Goal: Task Accomplishment & Management: Manage account settings

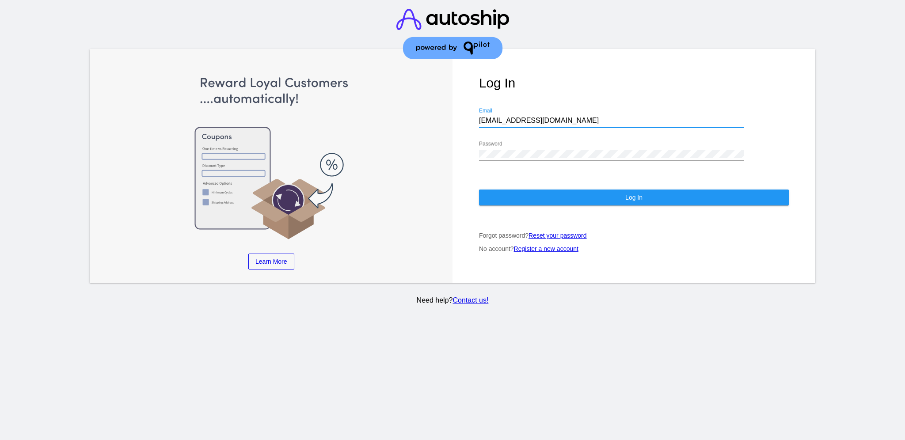
drag, startPoint x: 562, startPoint y: 114, endPoint x: 474, endPoint y: 113, distance: 88.0
click at [474, 113] on div "Log In [EMAIL_ADDRESS][DOMAIN_NAME] Email Password Log In Forgot password? Rese…" at bounding box center [634, 166] width 363 height 234
paste input "[EMAIL_ADDRESS][DOMAIN_NAME]"
type input "[EMAIL_ADDRESS][DOMAIN_NAME]"
click at [465, 142] on div "Log In [EMAIL_ADDRESS][DOMAIN_NAME] Email Password Log In Forgot password? Rese…" at bounding box center [634, 166] width 363 height 234
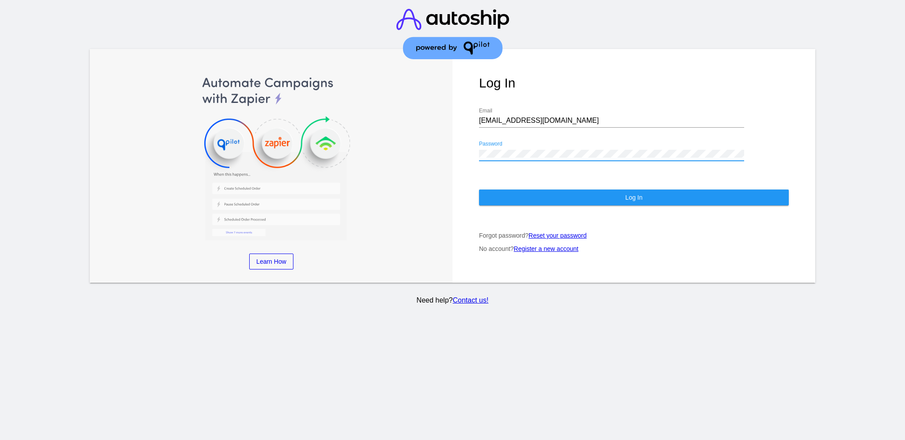
click at [467, 136] on div "Log In [EMAIL_ADDRESS][DOMAIN_NAME] Email Password Log In Forgot password? Rese…" at bounding box center [634, 166] width 363 height 234
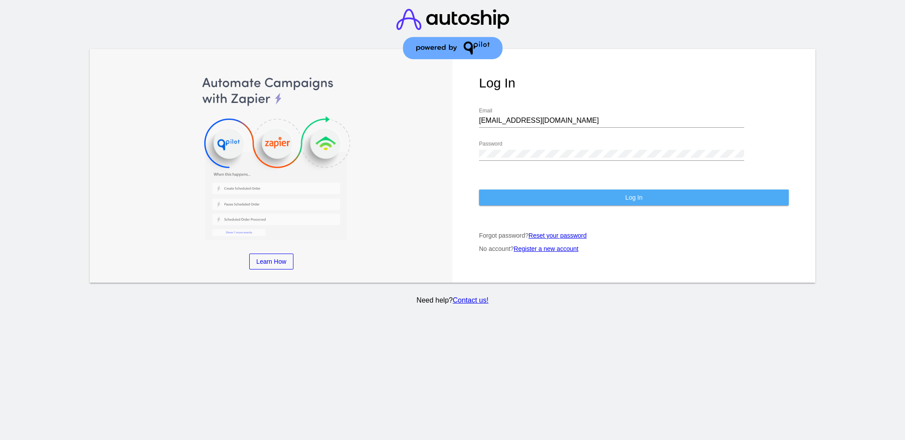
click at [513, 190] on button "Log In" at bounding box center [634, 198] width 310 height 16
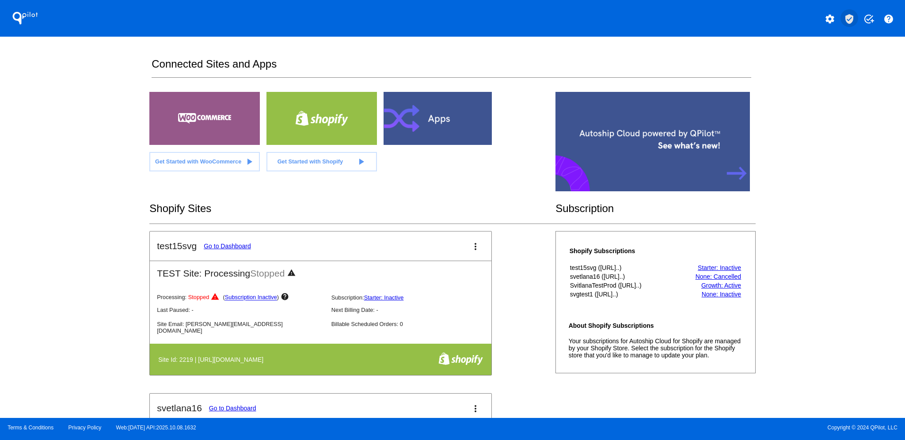
click at [854, 17] on mat-icon "verified_user" at bounding box center [849, 19] width 11 height 11
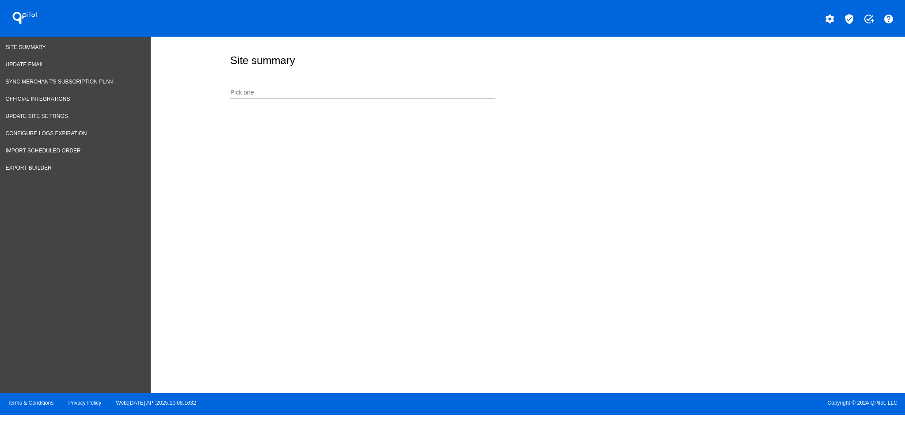
click at [296, 88] on div "Pick one" at bounding box center [362, 90] width 265 height 17
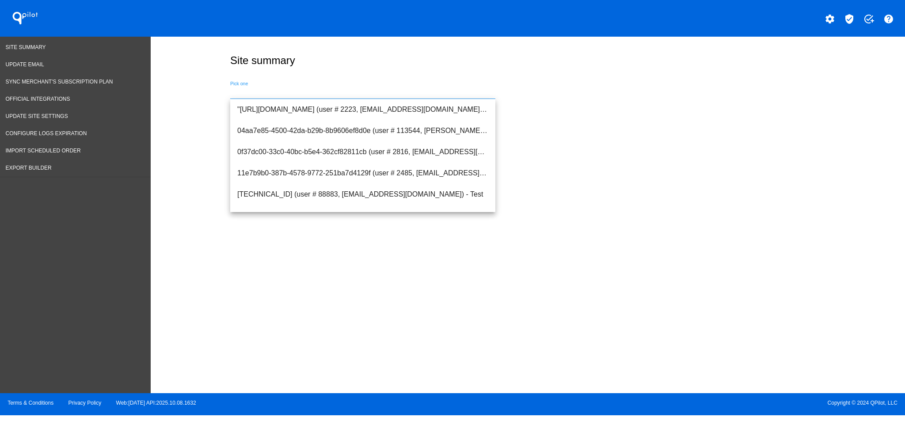
paste input "[URL][DOMAIN_NAME]"
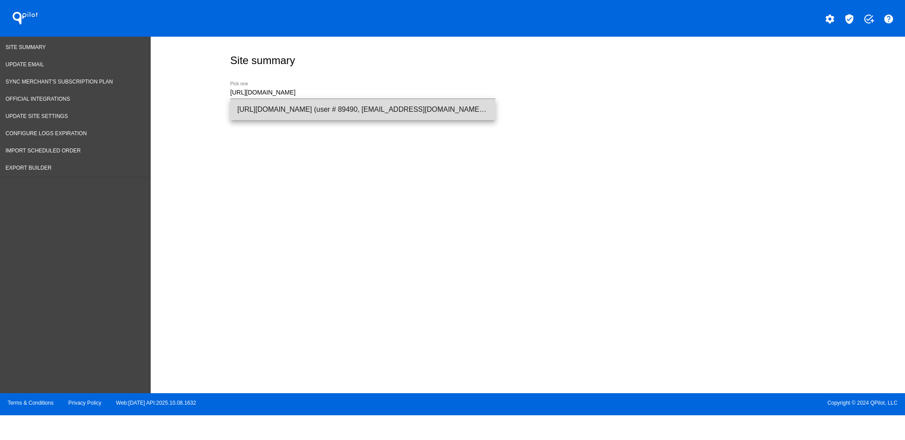
click at [397, 116] on span "[URL][DOMAIN_NAME] (user # 89490, [EMAIL_ADDRESS][DOMAIN_NAME]) - Production" at bounding box center [362, 109] width 251 height 21
type input "[URL][DOMAIN_NAME] (user # 89490, [EMAIL_ADDRESS][DOMAIN_NAME]) - Production"
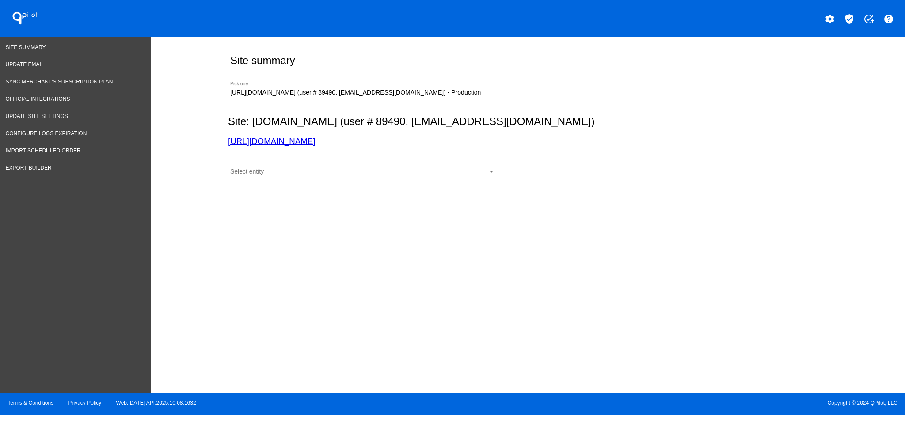
click at [421, 180] on div "Select entity Select entity" at bounding box center [362, 173] width 265 height 25
click at [415, 174] on div "Select entity" at bounding box center [358, 171] width 257 height 7
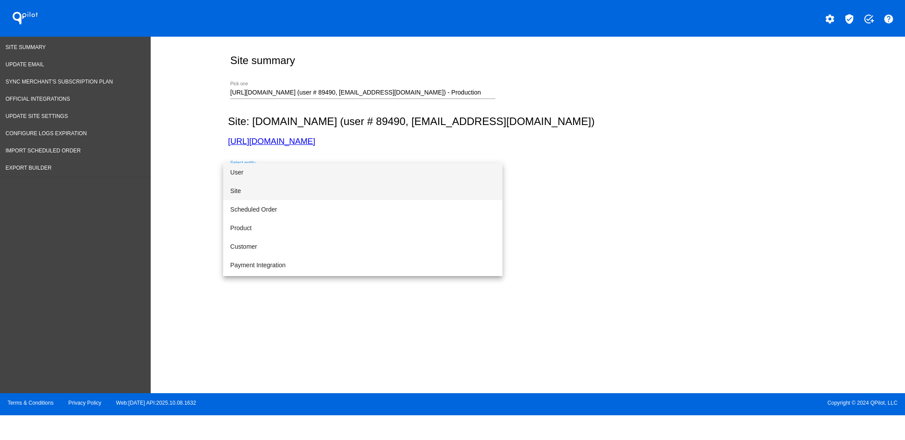
click at [397, 191] on span "Site" at bounding box center [362, 191] width 265 height 19
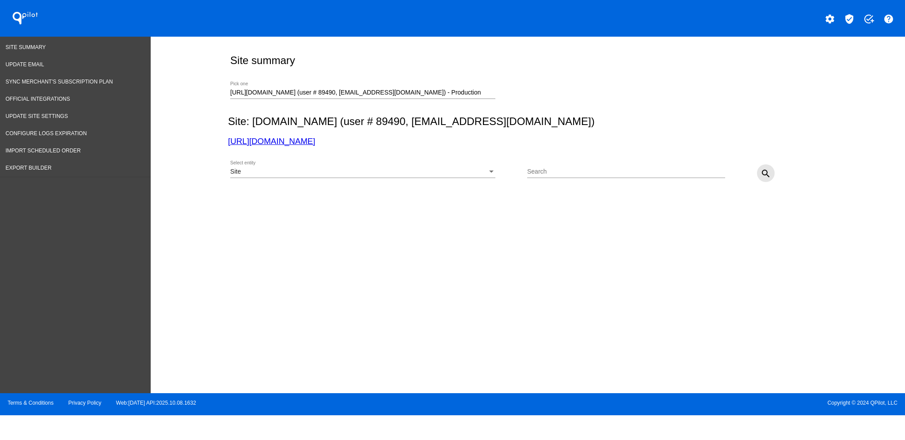
click at [768, 174] on mat-icon "search" at bounding box center [766, 173] width 11 height 11
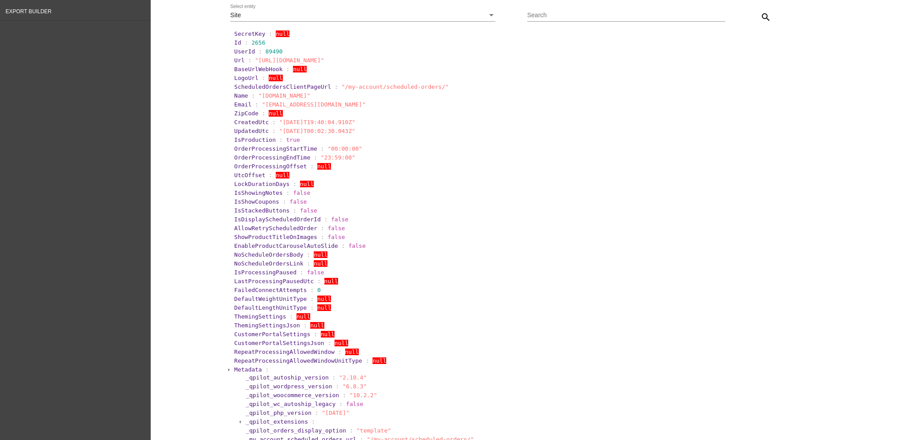
scroll to position [177, 0]
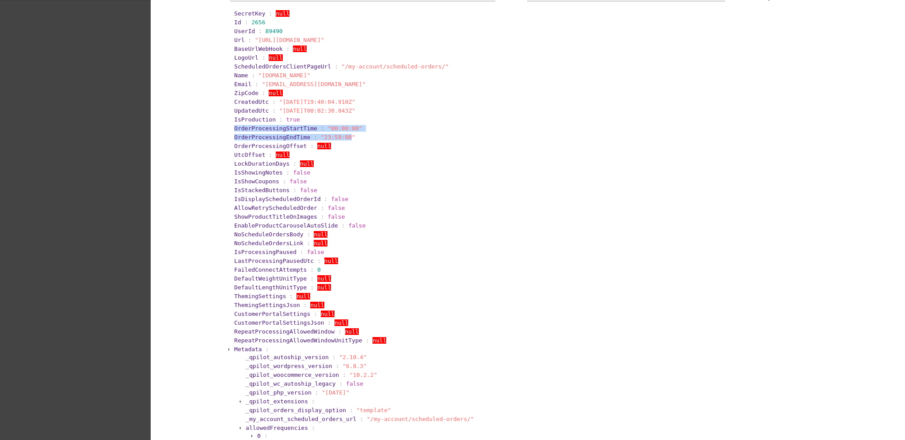
drag, startPoint x: 228, startPoint y: 130, endPoint x: 337, endPoint y: 134, distance: 108.8
copy section "OrderProcessingStartTime : "00:00:00" OrderProcessingEndTime : "23:59:00"
drag, startPoint x: 217, startPoint y: 157, endPoint x: 294, endPoint y: 157, distance: 76.5
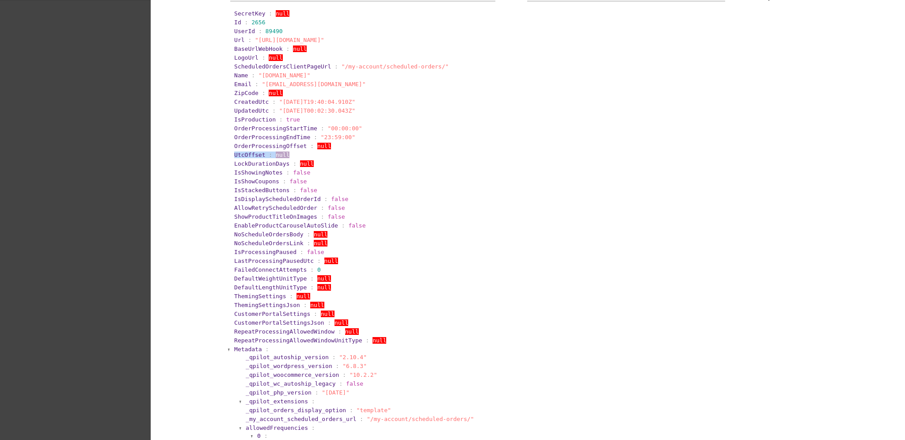
copy section "UtcOffset : null"
click at [241, 348] on span "Metadata" at bounding box center [248, 349] width 28 height 7
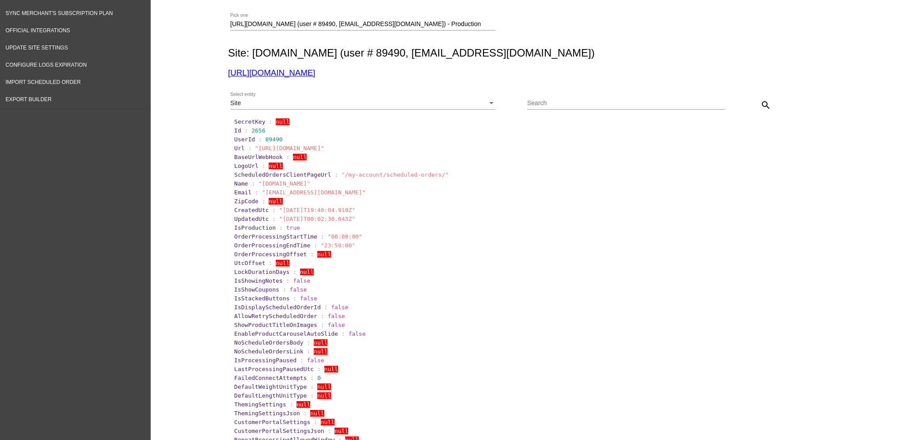
scroll to position [0, 0]
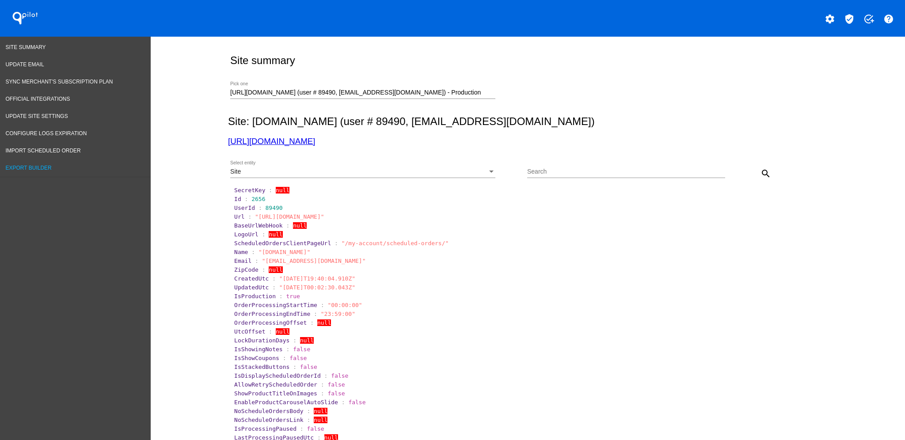
click at [52, 162] on link "Export Builder" at bounding box center [75, 168] width 151 height 17
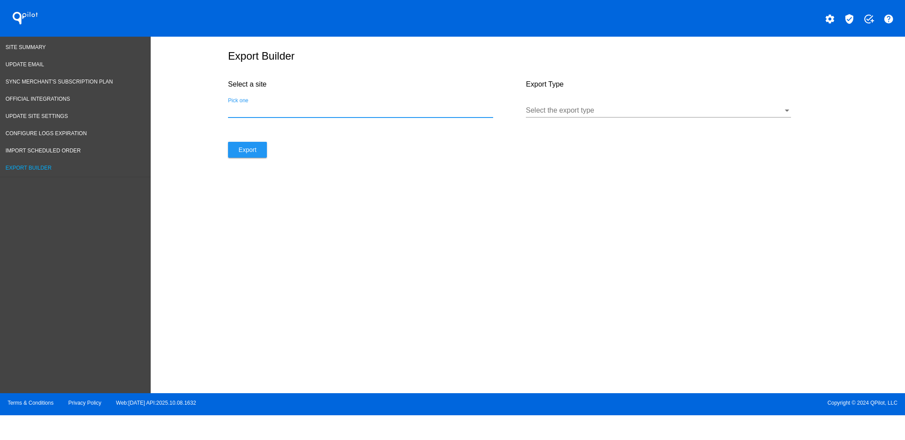
click at [386, 113] on input "Pick one" at bounding box center [360, 111] width 265 height 8
paste input "[URL][DOMAIN_NAME]"
type input "[URL][DOMAIN_NAME]"
click at [547, 126] on div "Select the export type" at bounding box center [658, 112] width 265 height 29
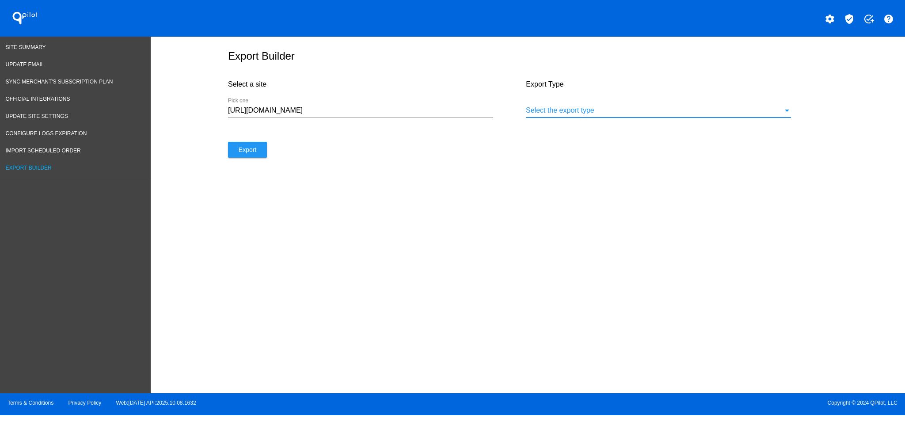
click at [554, 114] on div at bounding box center [654, 111] width 257 height 8
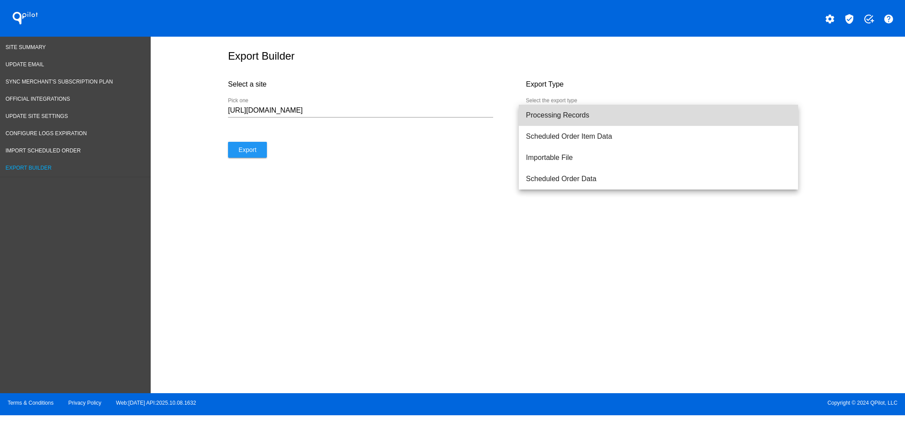
click at [560, 114] on span "Processing Records" at bounding box center [658, 115] width 265 height 21
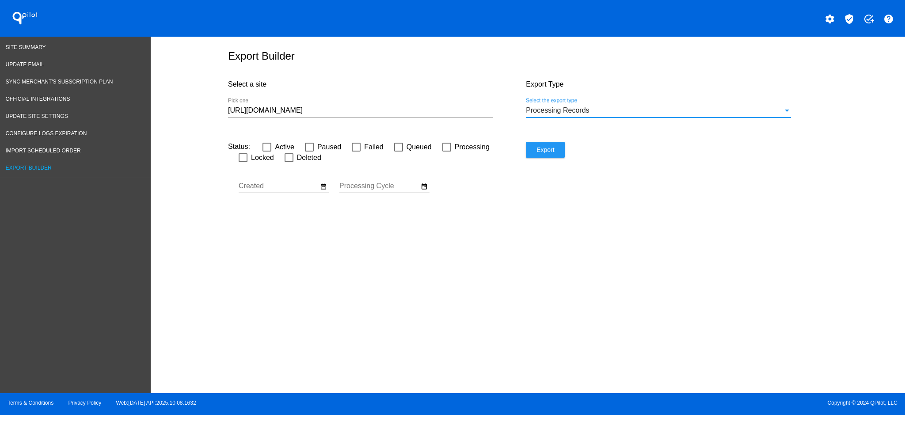
click at [358, 150] on div at bounding box center [356, 147] width 9 height 9
click at [356, 152] on input "Failed" at bounding box center [356, 152] width 0 height 0
checkbox input "true"
click at [425, 191] on mat-icon "date_range" at bounding box center [424, 187] width 7 height 8
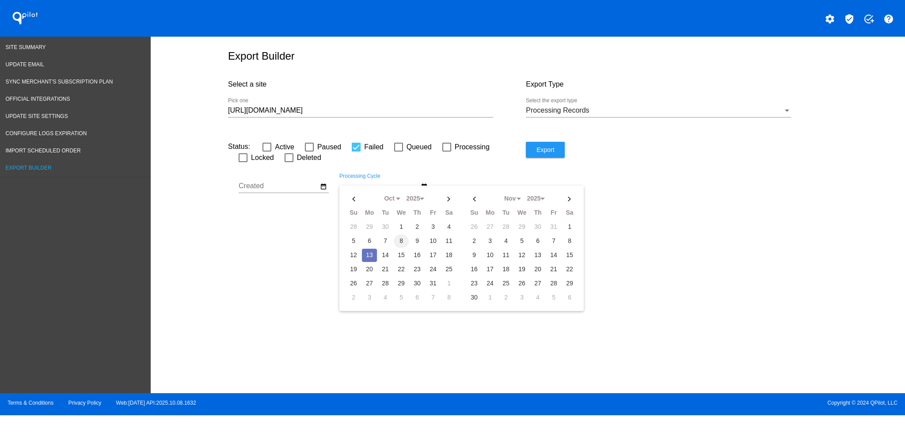
click at [399, 244] on td "8" at bounding box center [401, 241] width 15 height 13
click at [359, 260] on td "12" at bounding box center [353, 255] width 15 height 13
type input "[DATE] - [DATE]"
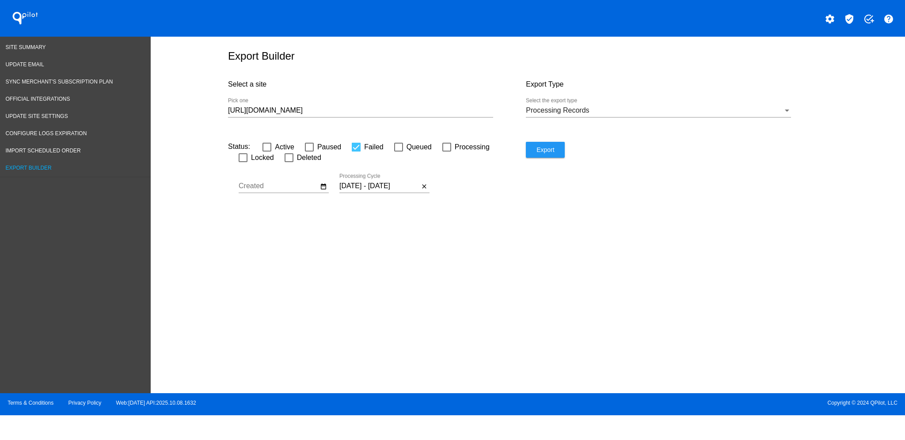
click at [392, 114] on input "[URL][DOMAIN_NAME]" at bounding box center [360, 111] width 265 height 8
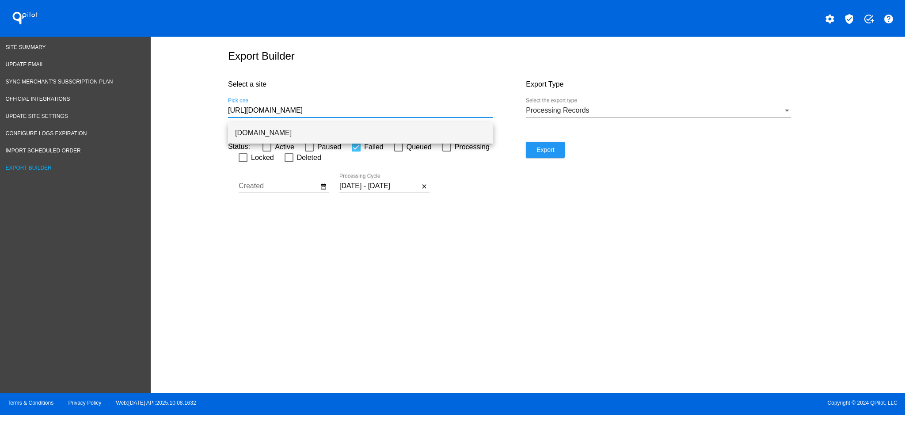
click at [397, 134] on span "[DOMAIN_NAME]" at bounding box center [360, 132] width 251 height 21
type input "[DOMAIN_NAME]"
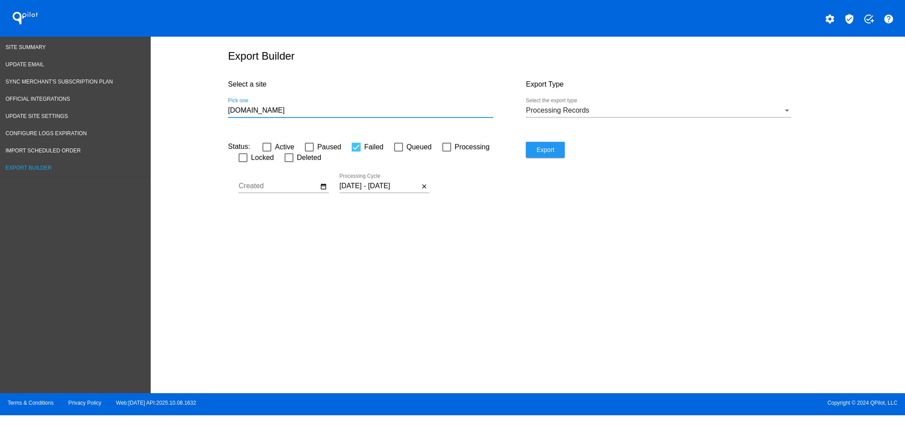
click at [561, 156] on button "Export" at bounding box center [545, 150] width 39 height 16
click at [45, 51] on link "Site Summary" at bounding box center [75, 47] width 151 height 17
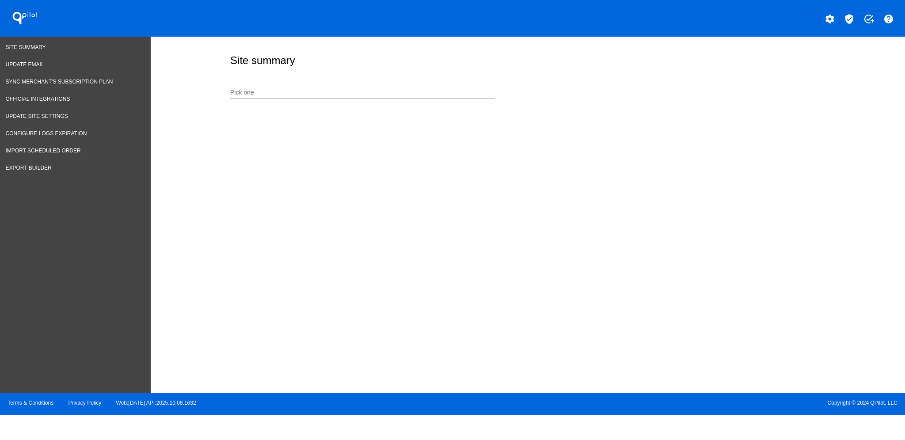
click at [296, 87] on div "Pick one" at bounding box center [362, 90] width 265 height 17
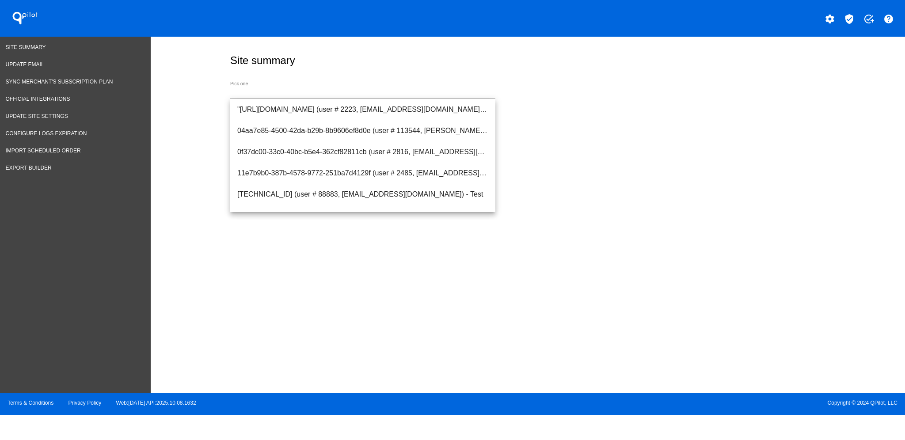
click at [256, 91] on input "Pick one" at bounding box center [362, 92] width 265 height 7
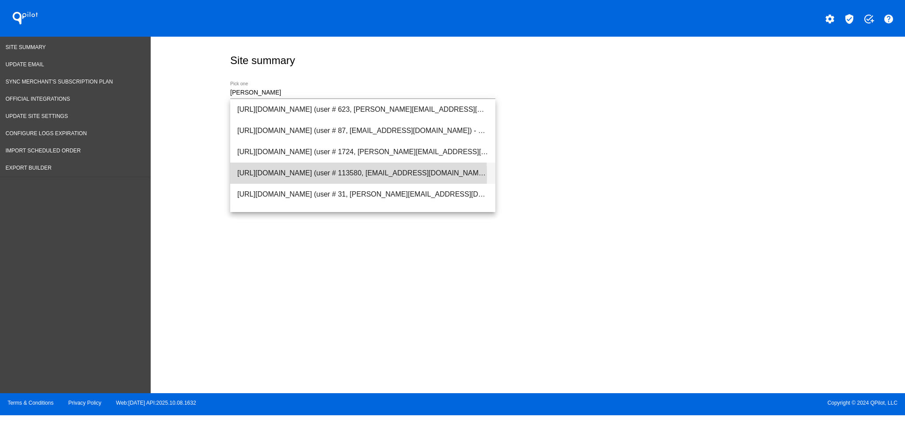
click at [283, 175] on span "[URL][DOMAIN_NAME] (user # 113580, [EMAIL_ADDRESS][DOMAIN_NAME]) - Production" at bounding box center [362, 173] width 251 height 21
type input "[URL][DOMAIN_NAME] (user # 113580, [EMAIL_ADDRESS][DOMAIN_NAME]) - Production"
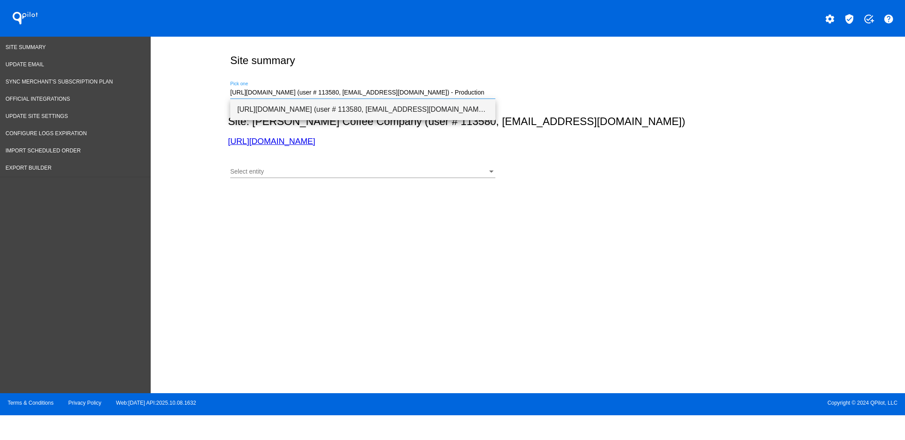
click at [308, 106] on span "[URL][DOMAIN_NAME] (user # 113580, [EMAIL_ADDRESS][DOMAIN_NAME]) - Production" at bounding box center [362, 109] width 251 height 21
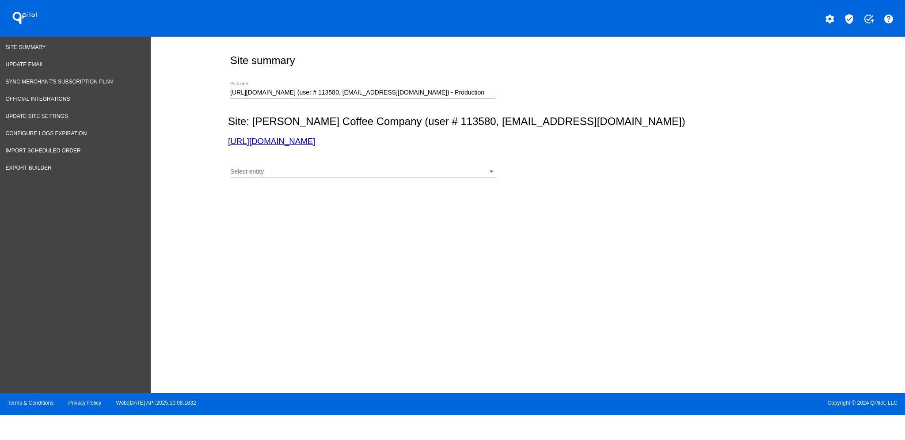
click at [313, 177] on div "Select entity Select entity" at bounding box center [362, 169] width 265 height 17
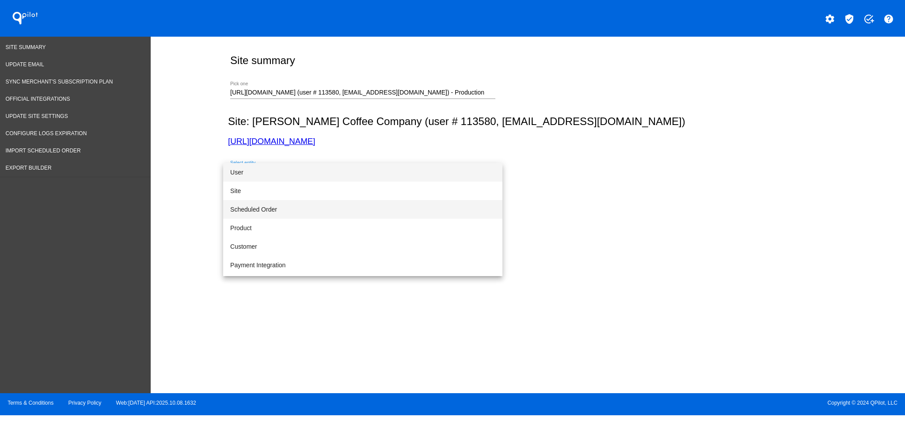
click at [297, 208] on span "Scheduled Order" at bounding box center [362, 209] width 265 height 19
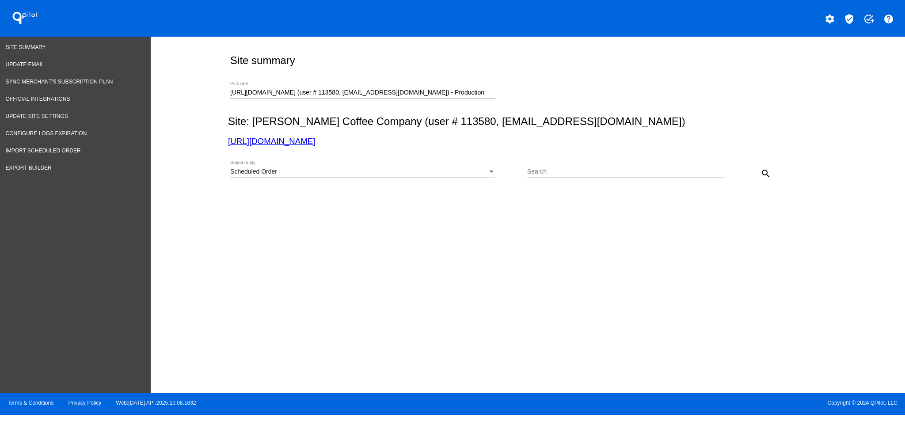
click at [593, 167] on div "Search" at bounding box center [626, 169] width 198 height 17
paste input "1033409"
click at [770, 174] on mat-icon "search" at bounding box center [766, 173] width 11 height 11
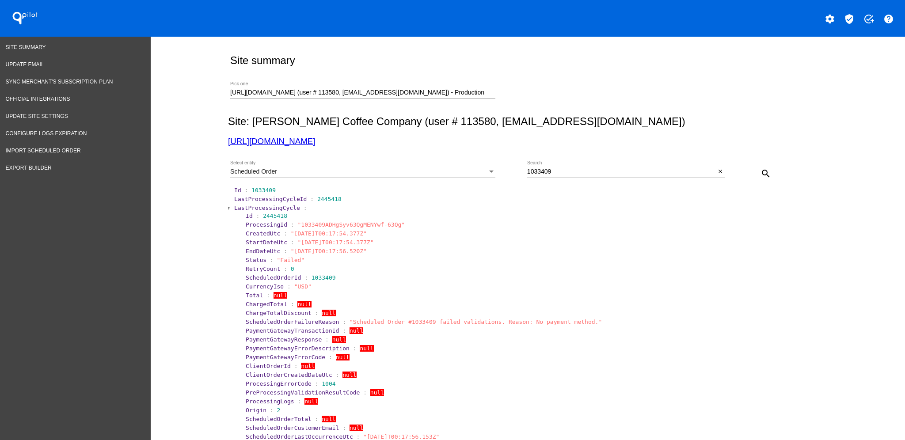
click at [247, 205] on span "LastProcessingCycle" at bounding box center [267, 208] width 66 height 7
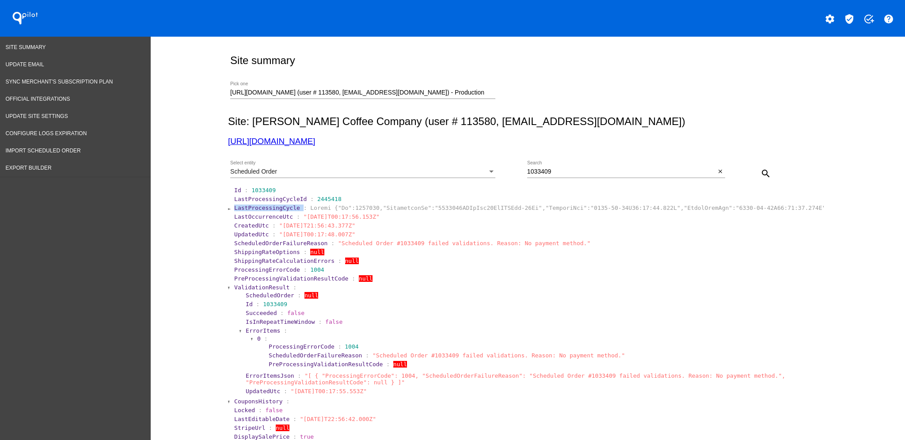
click at [247, 205] on span "LastProcessingCycle" at bounding box center [267, 208] width 66 height 7
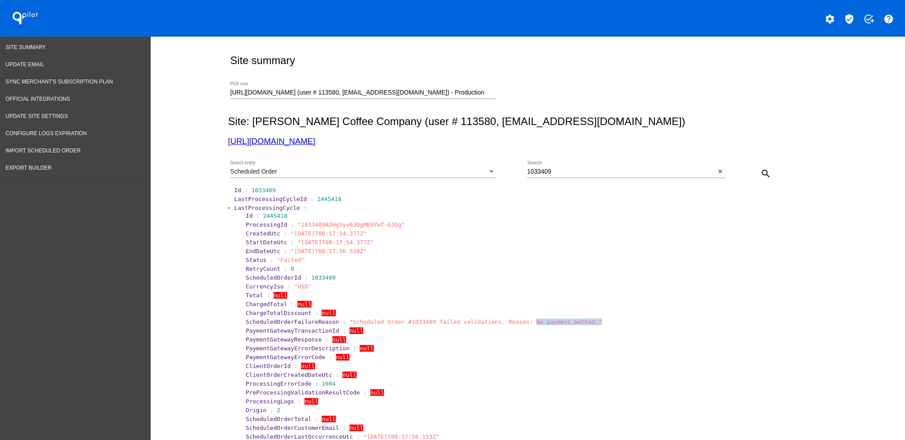
drag, startPoint x: 578, startPoint y: 320, endPoint x: 362, endPoint y: 277, distance: 220.7
click at [504, 321] on section "ScheduledOrderFailureReason : "Scheduled Order #1033409 failed validations. Rea…" at bounding box center [534, 322] width 576 height 7
click at [244, 211] on span "LastProcessingCycle" at bounding box center [267, 208] width 66 height 7
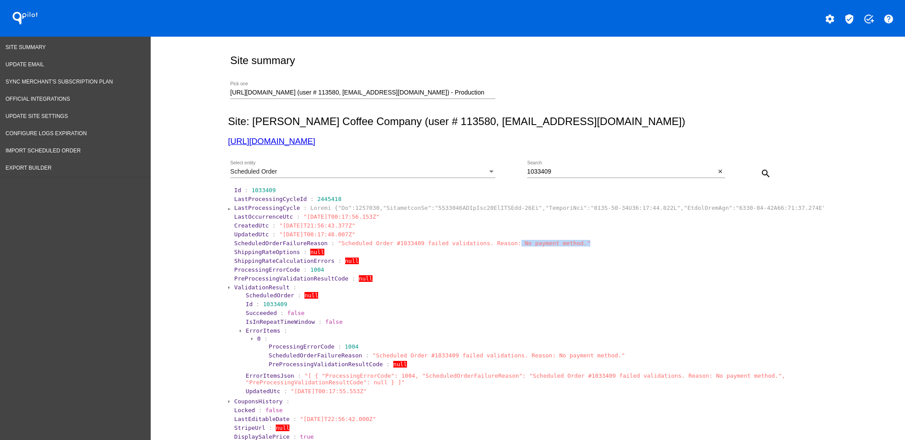
drag, startPoint x: 576, startPoint y: 244, endPoint x: 492, endPoint y: 244, distance: 83.5
click at [492, 244] on section "ScheduledOrderFailureReason : "Scheduled Order #1033409 failed validations. Rea…" at bounding box center [528, 243] width 589 height 7
copy span "No payment method.""
drag, startPoint x: 562, startPoint y: 170, endPoint x: 486, endPoint y: 170, distance: 76.0
click at [486, 170] on div "Scheduled Order Select entity 1033409 Search close search" at bounding box center [526, 170] width 596 height 31
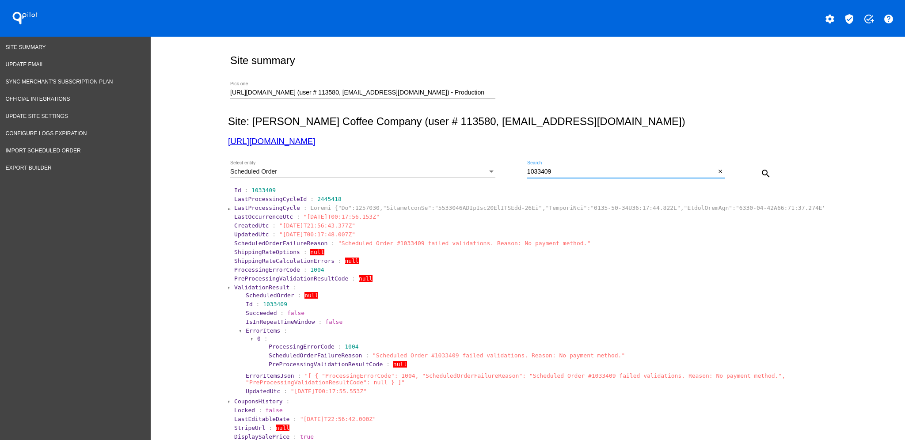
paste input "2342"
click at [761, 175] on mat-icon "search" at bounding box center [766, 173] width 11 height 11
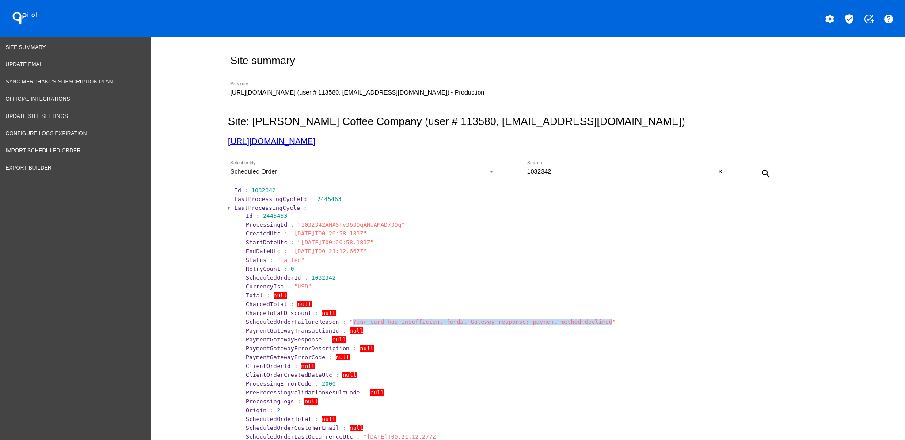
drag, startPoint x: 338, startPoint y: 324, endPoint x: 575, endPoint y: 324, distance: 236.9
click at [575, 324] on span ""Your card has insufficient funds. Gateway response: payment method declined"" at bounding box center [483, 322] width 267 height 7
copy span "Your card has insufficient funds. Gateway response: payment method declined"
drag, startPoint x: 575, startPoint y: 172, endPoint x: 721, endPoint y: 172, distance: 146.8
click at [517, 172] on div "Scheduled Order Select entity 1032342 Search close search" at bounding box center [526, 170] width 596 height 31
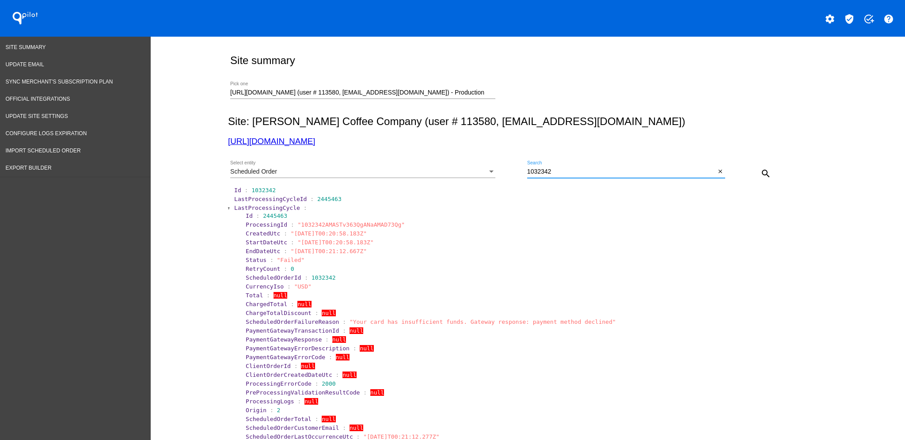
paste input "3626"
click at [761, 171] on mat-icon "search" at bounding box center [766, 173] width 11 height 11
drag, startPoint x: 341, startPoint y: 323, endPoint x: 595, endPoint y: 315, distance: 253.4
click at [556, 318] on section "ScheduledOrderFailureReason : "Scheduled Order #1033626 failed validations. Rea…" at bounding box center [534, 322] width 578 height 8
copy span "Scheduled Order #1033626 failed validations. Reason: No items to ship"
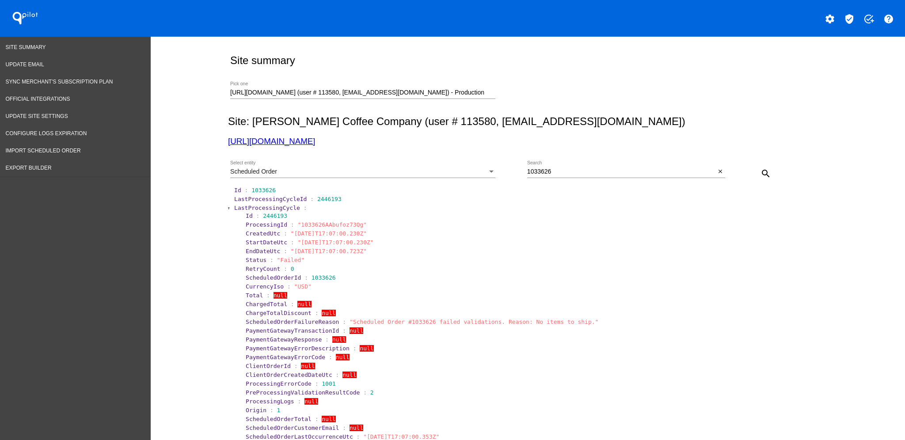
click at [237, 206] on span "LastProcessingCycle" at bounding box center [267, 208] width 66 height 7
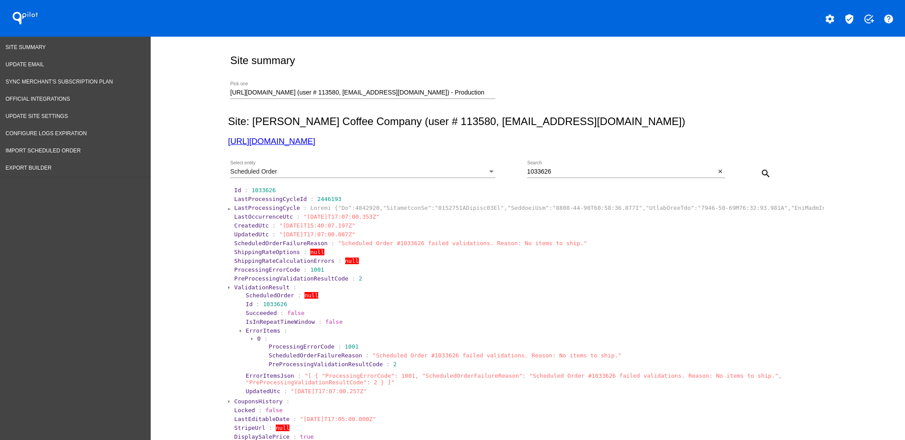
click at [245, 285] on span "ValidationResult" at bounding box center [261, 287] width 55 height 7
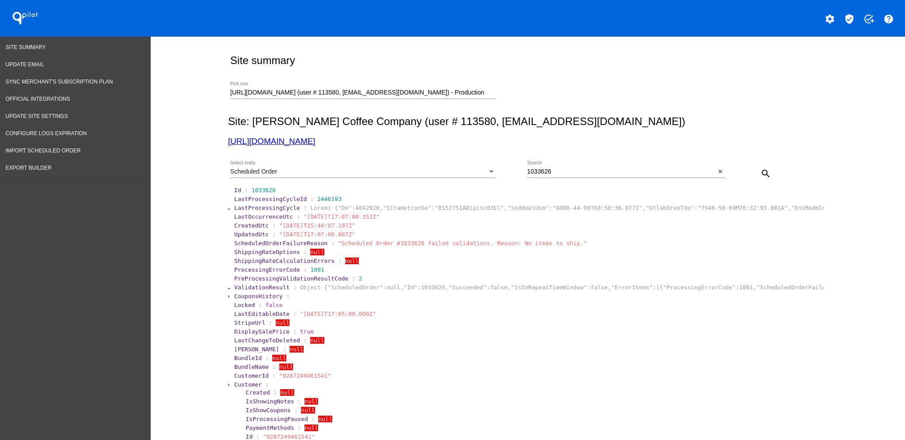
scroll to position [118, 0]
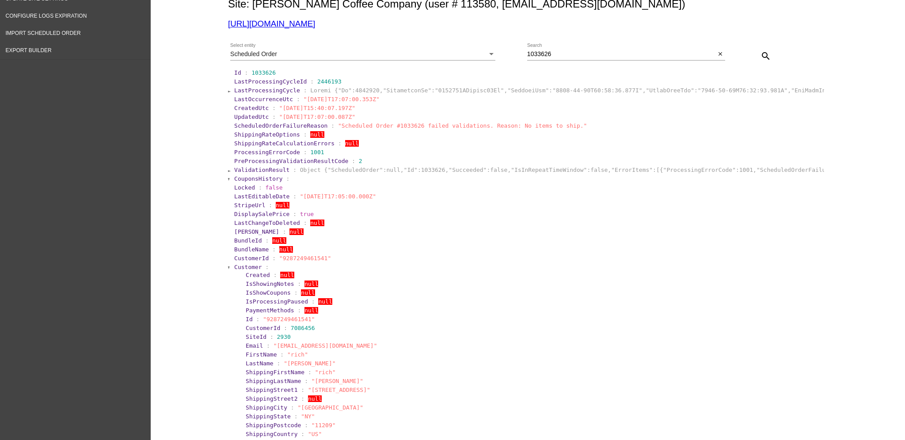
click at [241, 268] on span "Customer" at bounding box center [248, 267] width 28 height 7
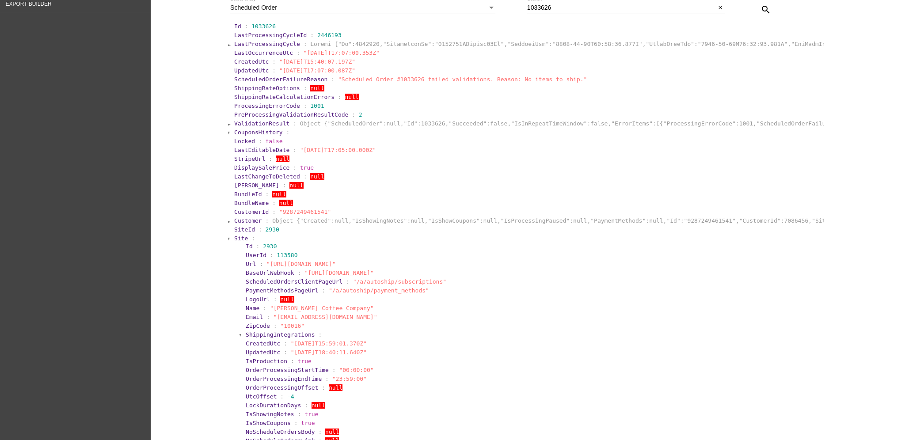
scroll to position [294, 0]
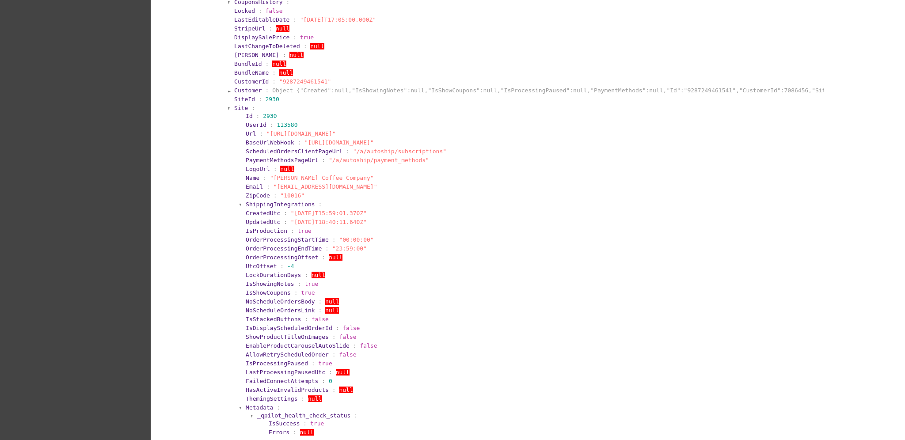
click at [235, 106] on span "Site" at bounding box center [241, 108] width 14 height 7
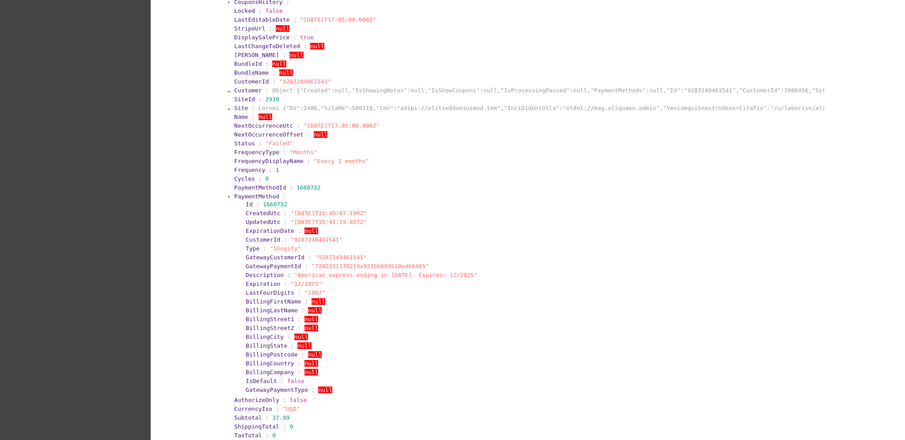
click at [234, 197] on span "PaymentMethod" at bounding box center [256, 196] width 45 height 7
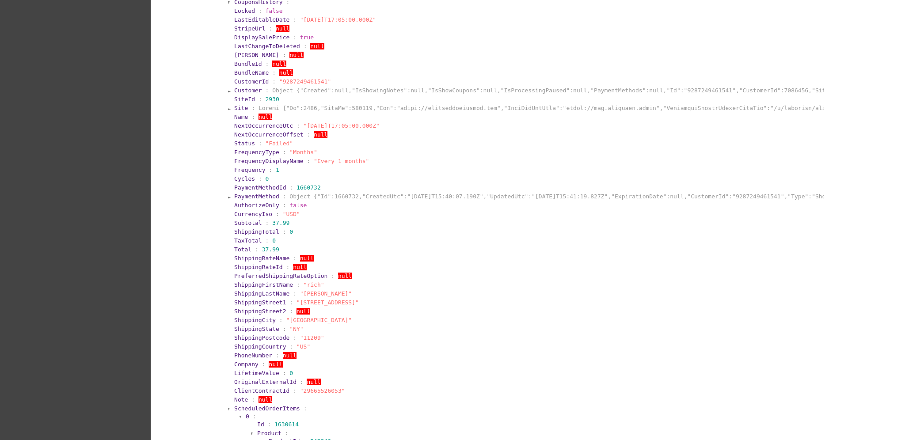
click at [235, 194] on span "PaymentMethod" at bounding box center [256, 196] width 45 height 7
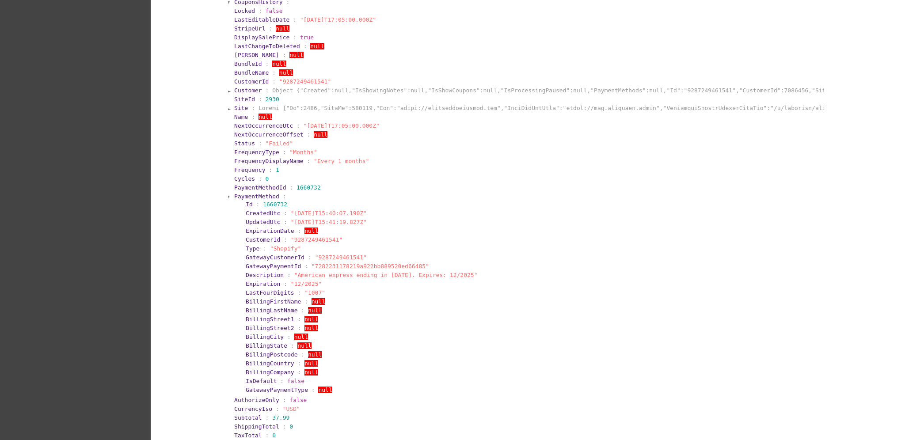
click at [235, 194] on span "PaymentMethod" at bounding box center [256, 196] width 45 height 7
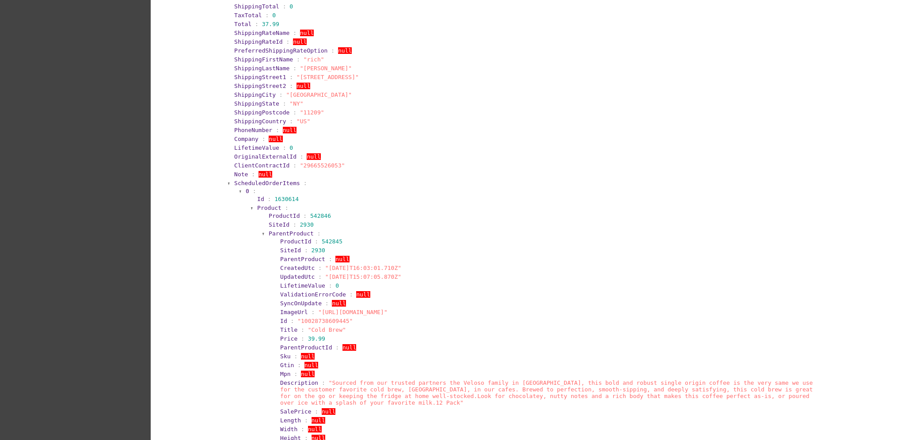
scroll to position [589, 0]
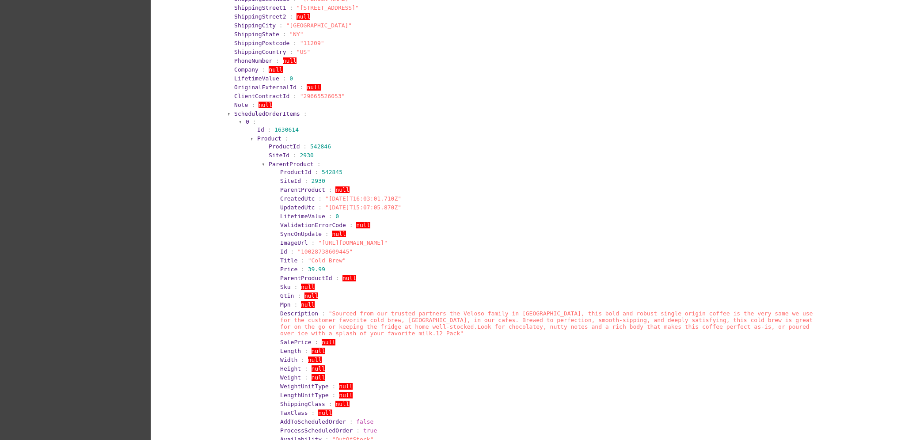
click at [279, 164] on span "ParentProduct" at bounding box center [291, 164] width 45 height 7
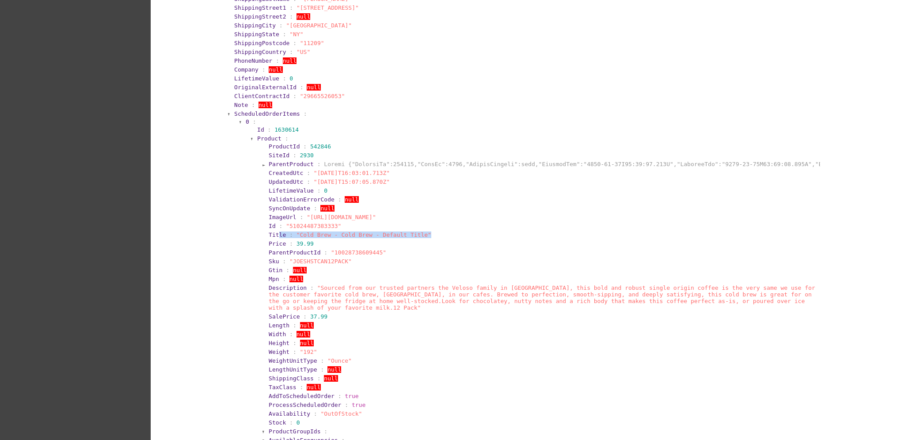
drag, startPoint x: 414, startPoint y: 235, endPoint x: 271, endPoint y: 237, distance: 142.8
click at [271, 237] on section "Title : "Cold Brew - Cold Brew - Default Title"" at bounding box center [544, 235] width 552 height 8
click at [377, 235] on span ""Cold Brew - Cold Brew - Default Title"" at bounding box center [364, 235] width 135 height 7
click at [269, 143] on span "ProductId" at bounding box center [284, 146] width 31 height 7
drag, startPoint x: 337, startPoint y: 236, endPoint x: 289, endPoint y: 231, distance: 48.0
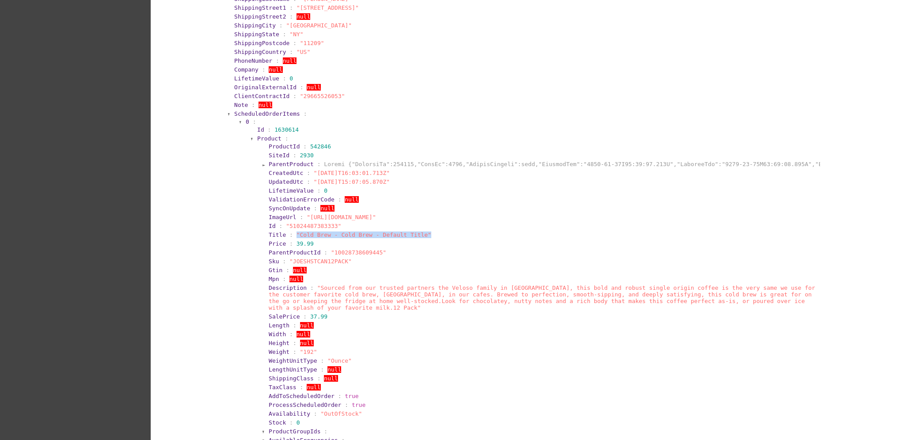
click at [289, 232] on section "Title : "Cold Brew - Cold Brew - Default Title"" at bounding box center [544, 235] width 550 height 7
copy span ""Cold Brew - Cold Brew - Default Title""
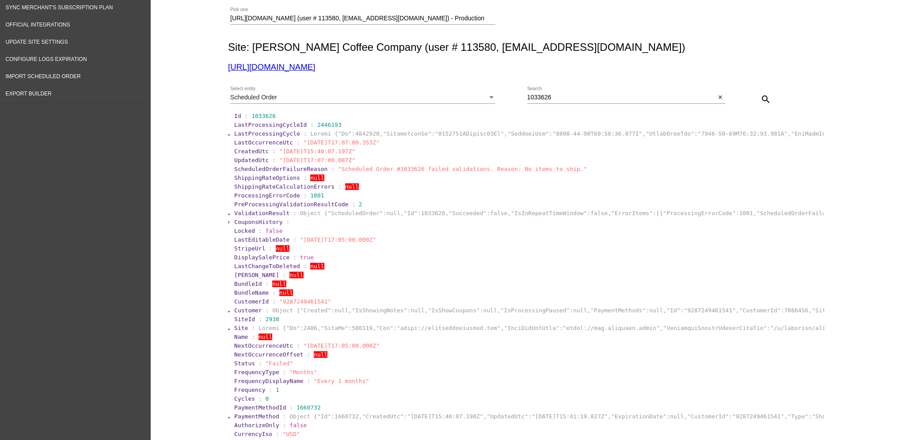
scroll to position [0, 0]
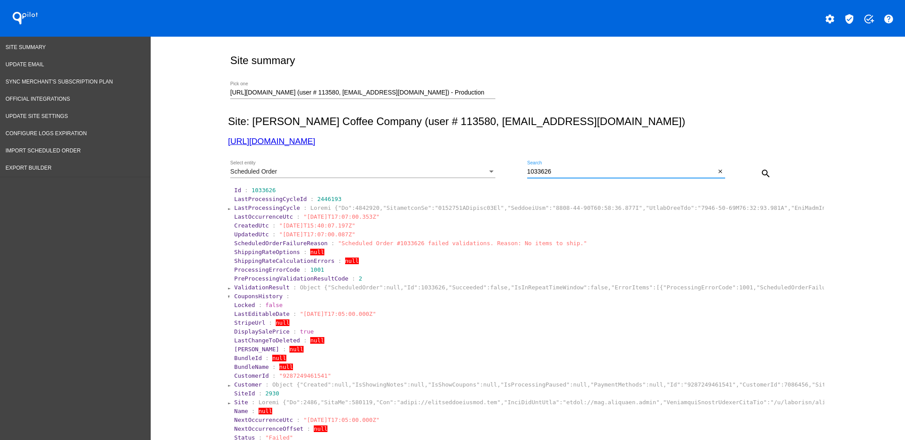
drag, startPoint x: 568, startPoint y: 170, endPoint x: 480, endPoint y: 175, distance: 88.1
click at [480, 175] on div "Scheduled Order Select entity 1033626 Search close search" at bounding box center [526, 170] width 596 height 31
paste input "2214"
click at [761, 174] on mat-icon "search" at bounding box center [766, 173] width 11 height 11
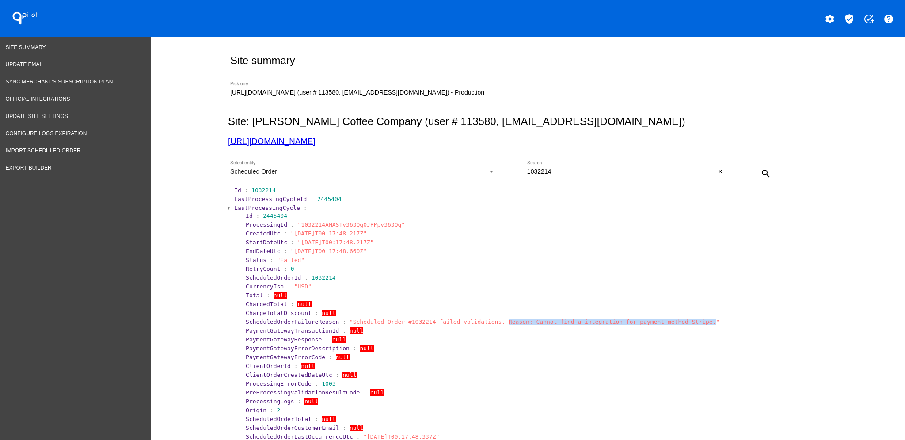
drag, startPoint x: 479, startPoint y: 324, endPoint x: 669, endPoint y: 318, distance: 190.2
click at [668, 318] on section "ScheduledOrderFailureReason : "Scheduled Order #1032214 failed validations. Rea…" at bounding box center [534, 322] width 578 height 8
copy span "Reason: Cannot find a integration for payment method Stripe"
click at [257, 206] on span "LastProcessingCycle" at bounding box center [267, 208] width 66 height 7
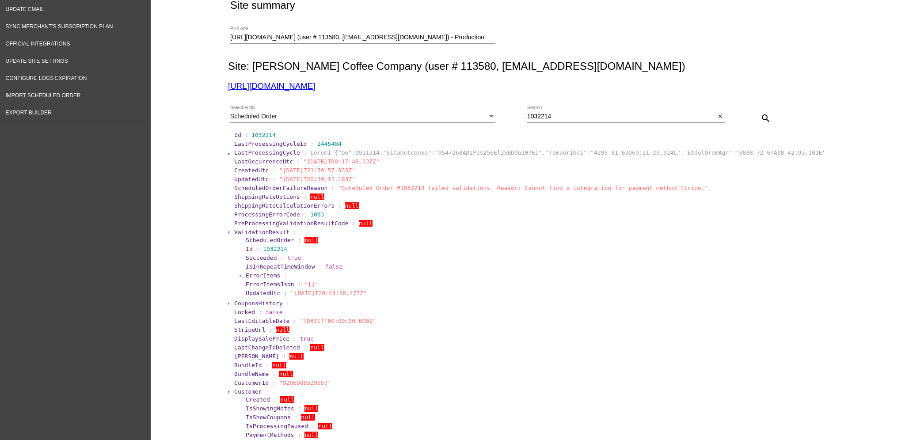
scroll to position [118, 0]
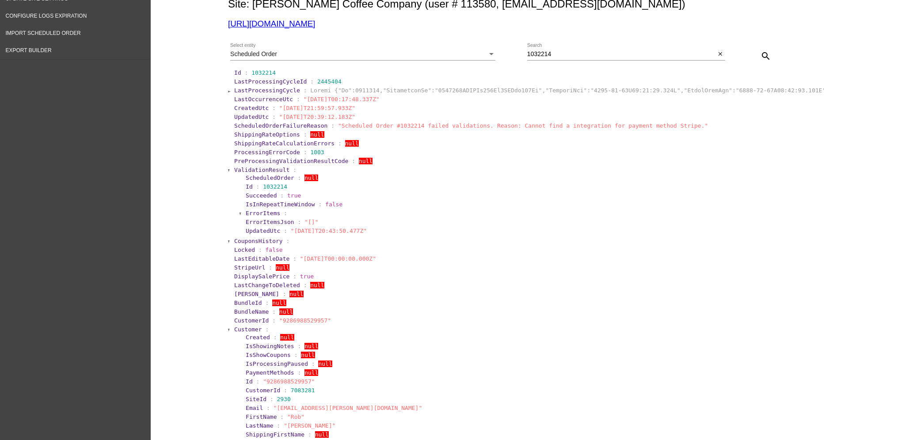
click at [241, 332] on span "Customer" at bounding box center [248, 329] width 28 height 7
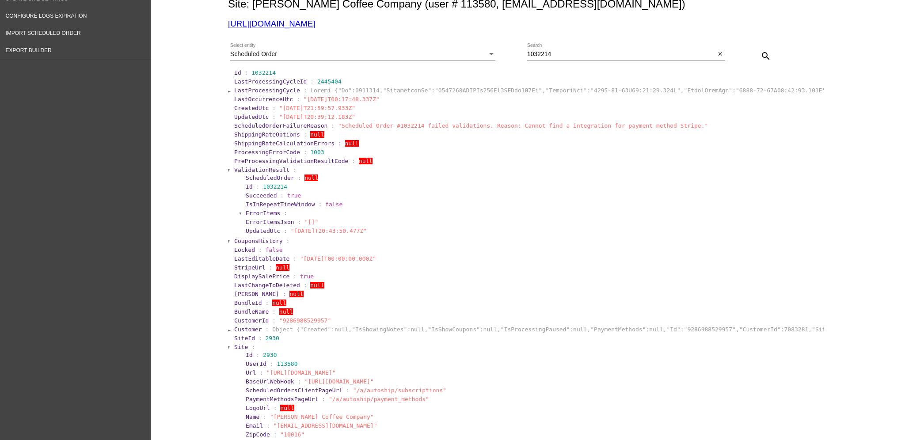
click at [236, 345] on span "Site" at bounding box center [241, 347] width 14 height 7
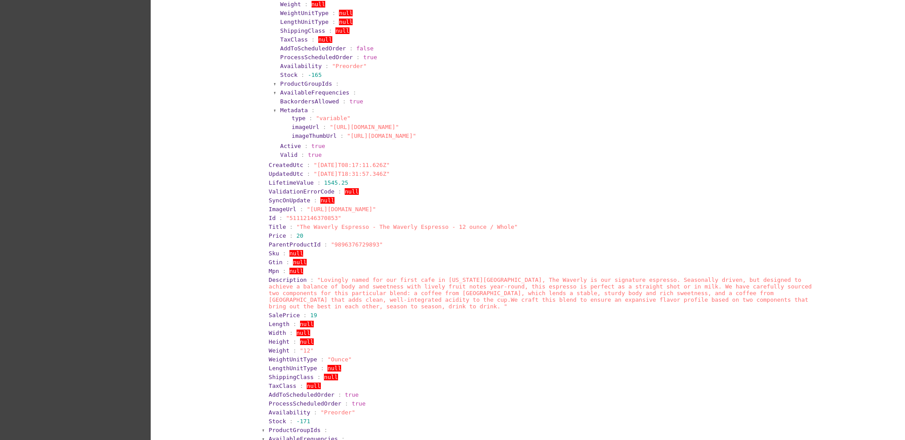
scroll to position [0, 0]
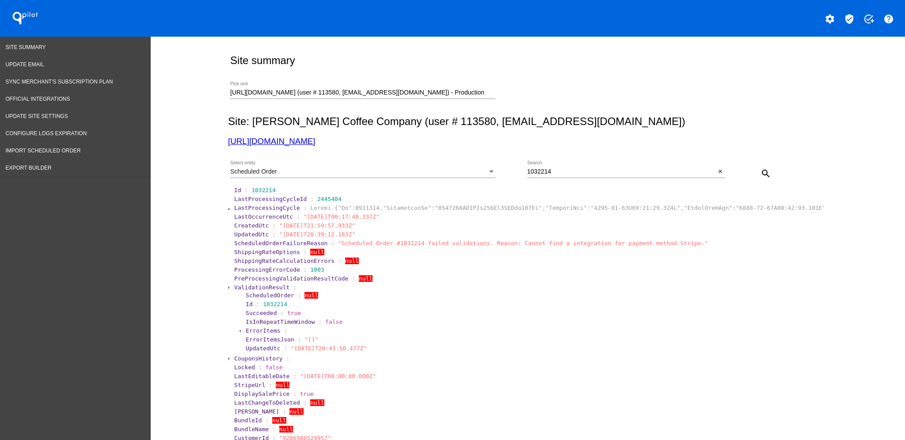
click at [470, 169] on div "Scheduled Order" at bounding box center [358, 171] width 257 height 7
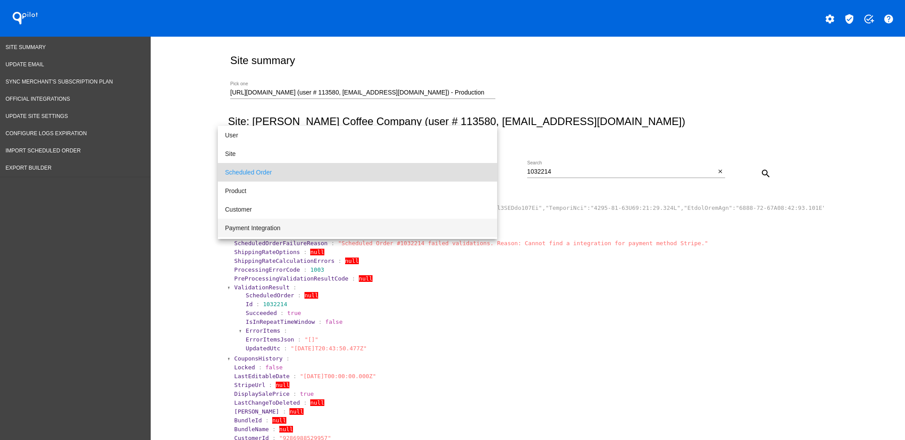
click at [308, 223] on span "Payment Integration" at bounding box center [357, 228] width 265 height 19
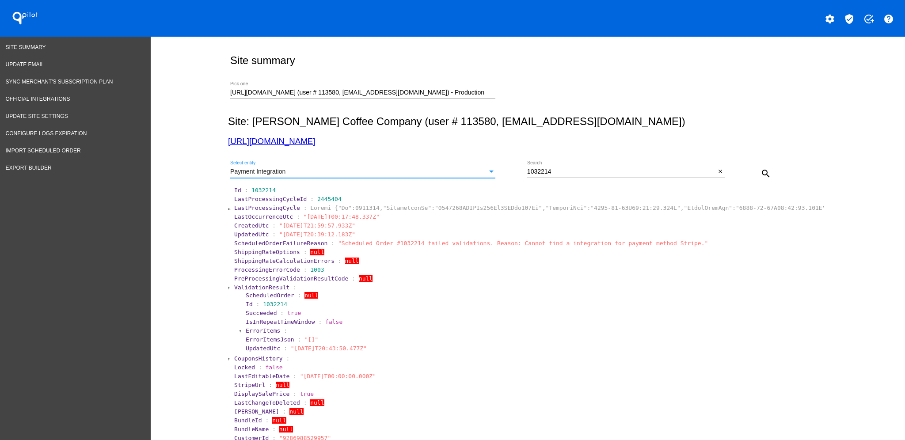
click at [761, 178] on mat-icon "search" at bounding box center [766, 173] width 11 height 11
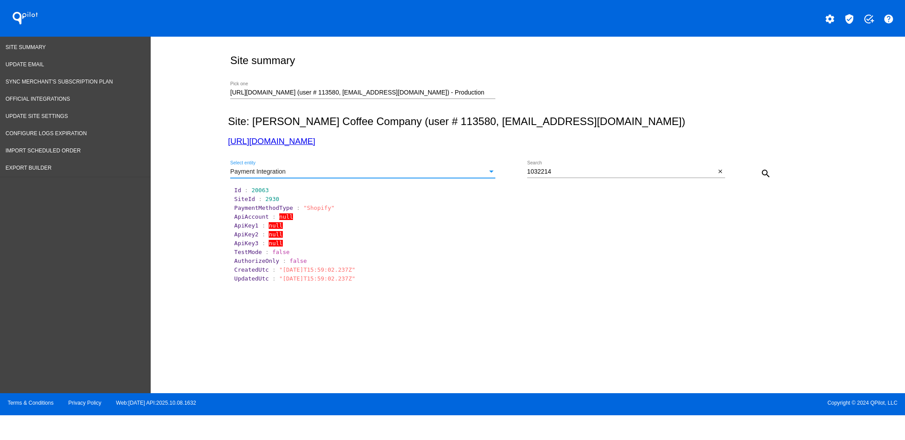
click at [401, 175] on div "Payment Integration" at bounding box center [358, 171] width 257 height 7
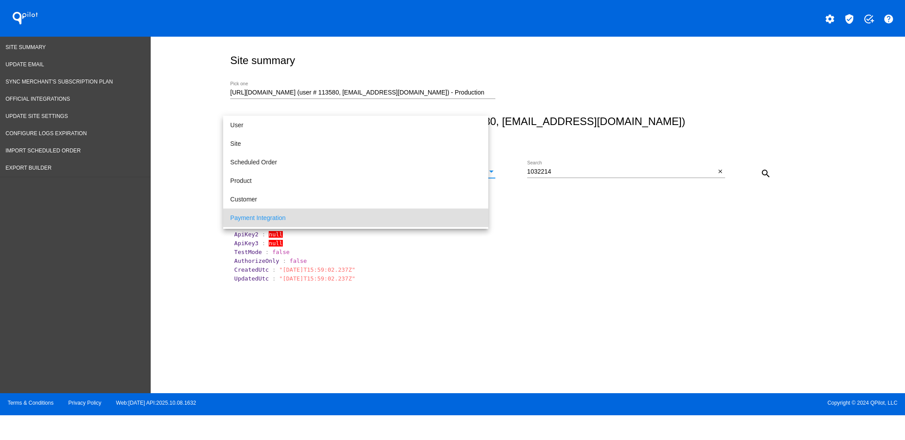
scroll to position [46, 0]
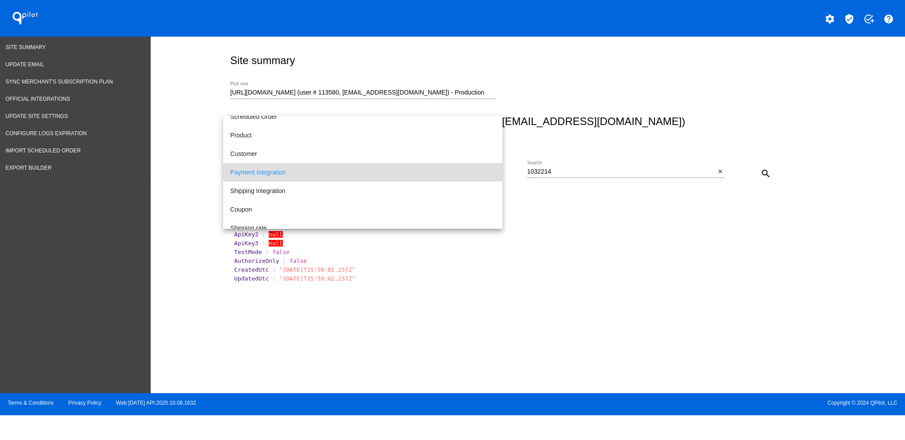
drag, startPoint x: 570, startPoint y: 235, endPoint x: 528, endPoint y: 201, distance: 53.8
click at [570, 235] on div at bounding box center [452, 220] width 905 height 440
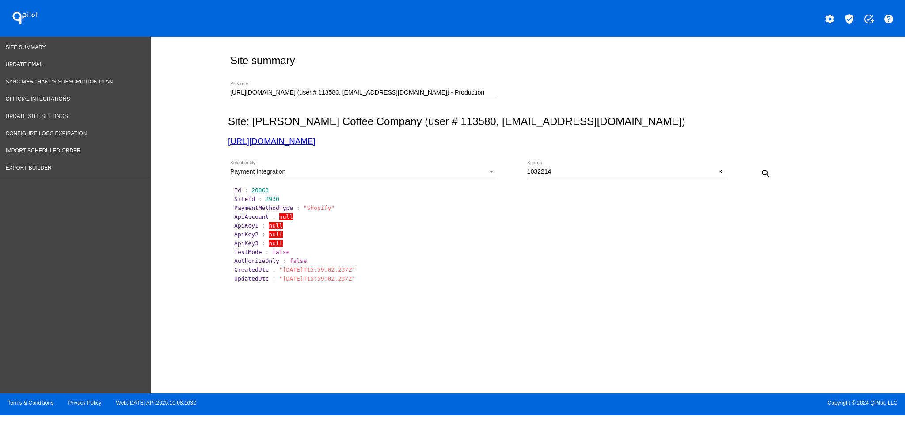
click at [487, 168] on div "Payment Integration Select entity" at bounding box center [362, 169] width 265 height 17
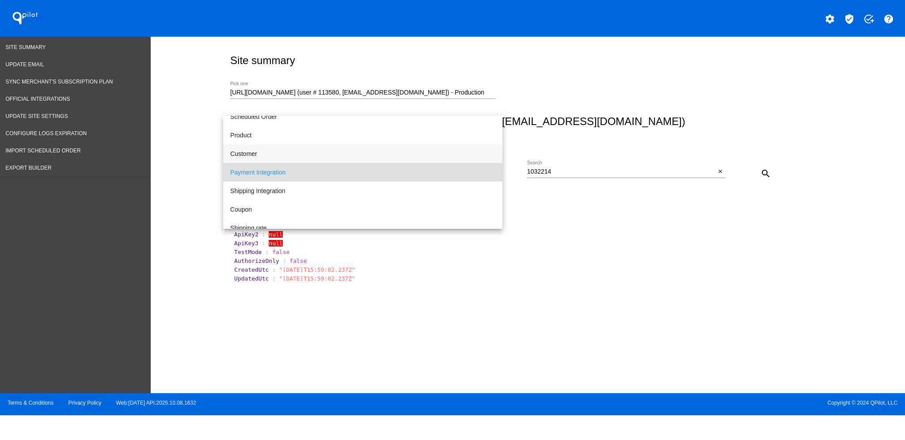
scroll to position [0, 0]
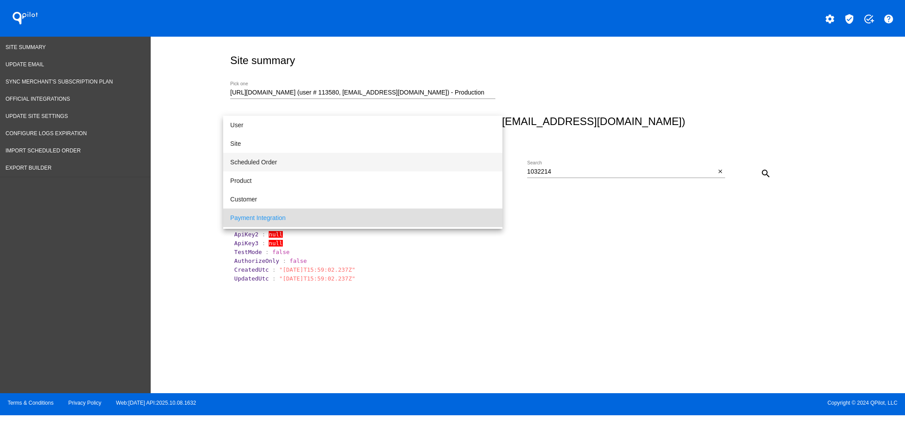
click at [397, 157] on span "Scheduled Order" at bounding box center [362, 162] width 265 height 19
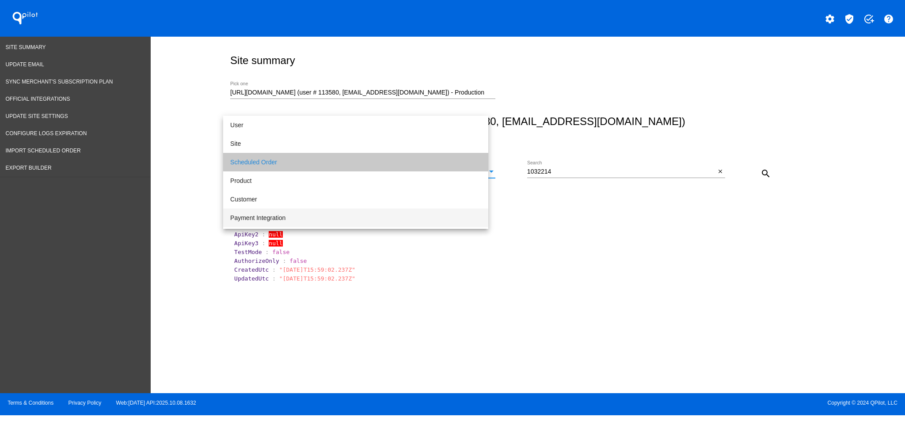
click at [618, 166] on div "1032214 Search" at bounding box center [621, 169] width 189 height 17
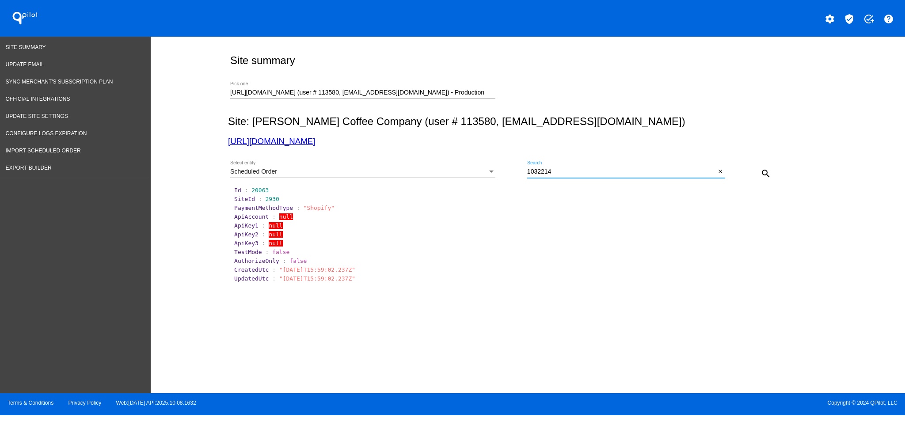
drag, startPoint x: 612, startPoint y: 175, endPoint x: 536, endPoint y: 169, distance: 75.8
click at [518, 169] on div "Scheduled Order Select entity 1032214 Search close search" at bounding box center [526, 170] width 596 height 31
paste input "23"
drag, startPoint x: 766, startPoint y: 174, endPoint x: 758, endPoint y: 174, distance: 7.5
click at [765, 174] on mat-icon "search" at bounding box center [766, 173] width 11 height 11
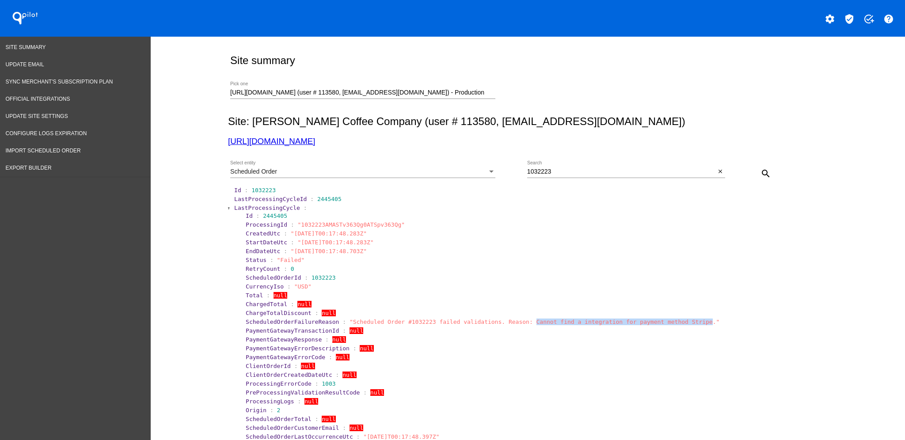
drag, startPoint x: 504, startPoint y: 323, endPoint x: 667, endPoint y: 322, distance: 163.1
click at [667, 322] on span ""Scheduled Order #1032223 failed validations. Reason: Cannot find a integration…" at bounding box center [535, 322] width 370 height 7
copy span "Cannot find a integration for payment method Stripe"
drag, startPoint x: 562, startPoint y: 171, endPoint x: 497, endPoint y: 170, distance: 65.0
click at [496, 170] on div "Scheduled Order Select entity 1032223 Search close search" at bounding box center [526, 170] width 596 height 31
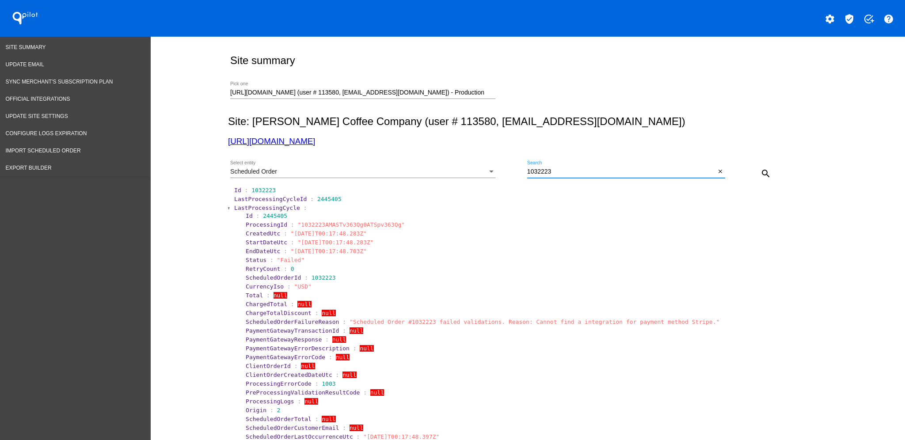
paste input "427"
click at [761, 173] on mat-icon "search" at bounding box center [766, 173] width 11 height 11
drag, startPoint x: 506, startPoint y: 320, endPoint x: 667, endPoint y: 320, distance: 160.9
click at [667, 320] on span ""Scheduled Order #1032427 failed validations. Reason: Cannot find a integration…" at bounding box center [535, 322] width 370 height 7
copy span "Cannot find a integration for payment method Stripe"
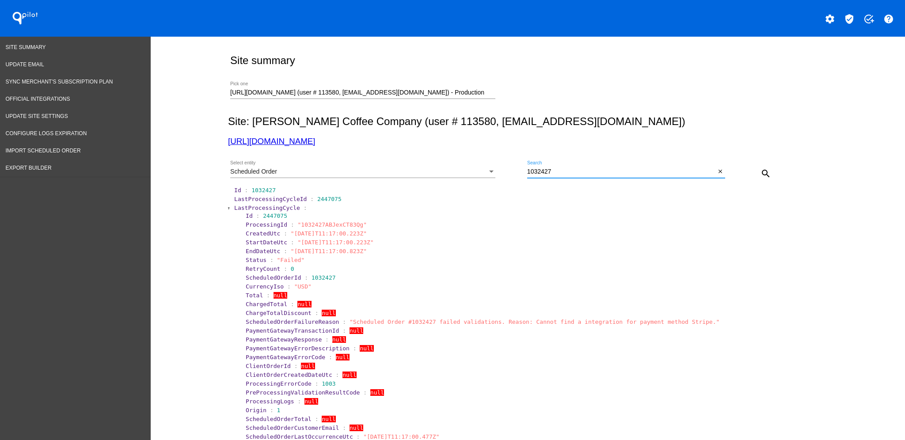
drag, startPoint x: 564, startPoint y: 175, endPoint x: 511, endPoint y: 177, distance: 53.5
click at [511, 177] on div "Scheduled Order Select entity 1032427 Search close search" at bounding box center [526, 170] width 596 height 31
paste input "646"
click at [763, 171] on mat-icon "search" at bounding box center [766, 173] width 11 height 11
click at [507, 324] on span ""Scheduled Order #1032646 failed validations. Reason: Cannot find a integration…" at bounding box center [535, 322] width 370 height 7
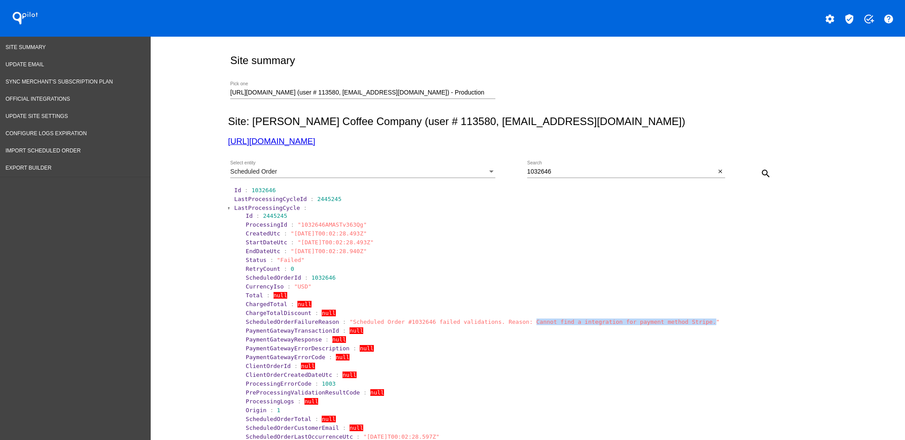
drag, startPoint x: 507, startPoint y: 323, endPoint x: 672, endPoint y: 320, distance: 165.3
click at [668, 322] on span ""Scheduled Order #1032646 failed validations. Reason: Cannot find a integration…" at bounding box center [535, 322] width 370 height 7
copy span "Cannot find a integration for payment method Stripe."
click at [552, 177] on div "1032646 Search" at bounding box center [621, 169] width 189 height 17
drag, startPoint x: 550, startPoint y: 172, endPoint x: 481, endPoint y: 171, distance: 69.4
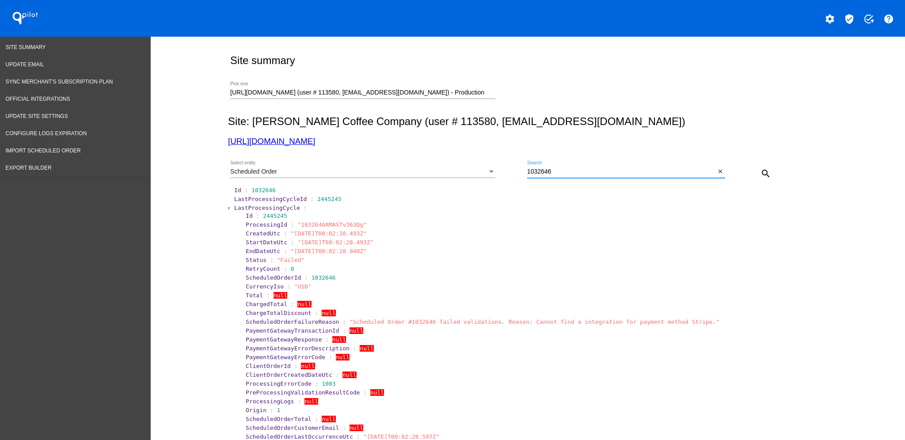
click at [481, 171] on div "Scheduled Order Select entity 1032646 Search close search" at bounding box center [526, 170] width 596 height 31
paste input "407"
click at [761, 169] on mat-icon "search" at bounding box center [766, 173] width 11 height 11
drag, startPoint x: 336, startPoint y: 324, endPoint x: 556, endPoint y: 320, distance: 220.2
click at [556, 323] on span ""Payment method was revoked Gateway response: payment method not found"" at bounding box center [473, 322] width 246 height 7
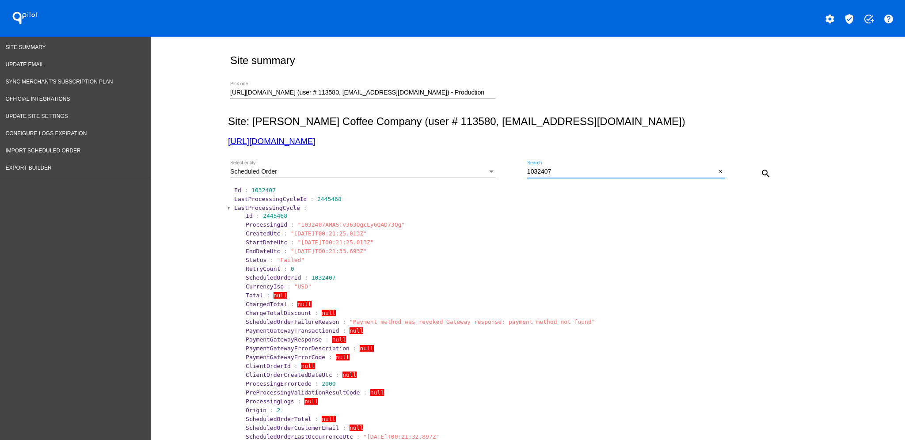
drag, startPoint x: 569, startPoint y: 172, endPoint x: 518, endPoint y: 168, distance: 51.4
click at [518, 170] on div "Scheduled Order Select entity 1032407 Search close search" at bounding box center [526, 170] width 596 height 31
paste input "3574"
click at [762, 171] on mat-icon "search" at bounding box center [766, 173] width 11 height 11
drag, startPoint x: 336, startPoint y: 322, endPoint x: 557, endPoint y: 321, distance: 221.0
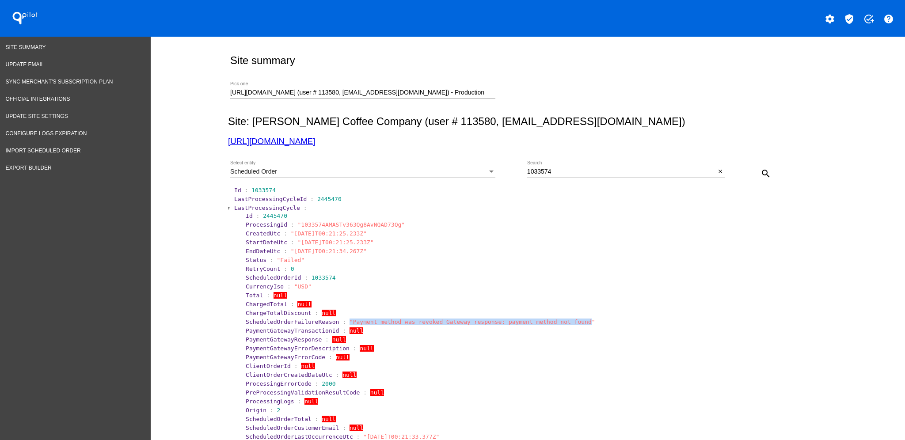
click at [557, 321] on span ""Payment method was revoked Gateway response: payment method not found"" at bounding box center [473, 322] width 246 height 7
drag, startPoint x: 529, startPoint y: 169, endPoint x: 511, endPoint y: 169, distance: 18.1
click at [504, 169] on div "Scheduled Order Select entity 1033574 Search close search" at bounding box center [526, 170] width 596 height 31
paste input "9"
click at [761, 173] on mat-icon "search" at bounding box center [766, 173] width 11 height 11
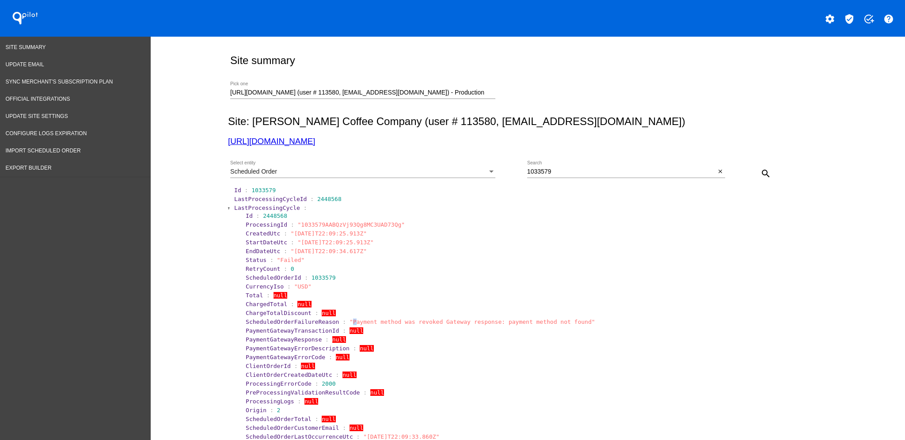
click at [350, 324] on span ""Payment method was revoked Gateway response: payment method not found"" at bounding box center [473, 322] width 246 height 7
click at [514, 319] on span ""Payment method was revoked Gateway response: payment method not found"" at bounding box center [473, 322] width 246 height 7
drag, startPoint x: 554, startPoint y: 321, endPoint x: 526, endPoint y: 321, distance: 28.3
click at [526, 321] on span ""Payment method was revoked Gateway response: payment method not found"" at bounding box center [473, 322] width 246 height 7
drag, startPoint x: 558, startPoint y: 321, endPoint x: 334, endPoint y: 321, distance: 223.7
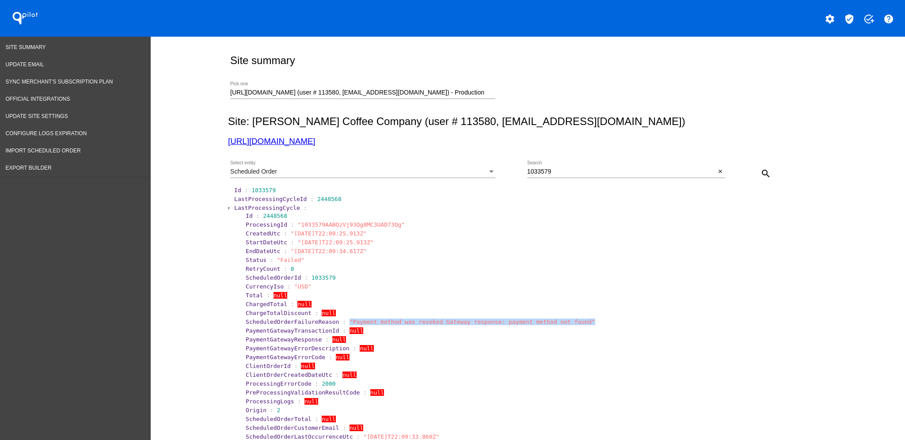
click at [334, 321] on section "ScheduledOrderFailureReason : "Payment method was revoked Gateway response: pay…" at bounding box center [534, 322] width 576 height 7
drag, startPoint x: 545, startPoint y: 169, endPoint x: 467, endPoint y: 164, distance: 77.5
click at [467, 164] on div "Scheduled Order Select entity 1033579 Search close search" at bounding box center [526, 170] width 596 height 31
paste input "45"
click at [757, 171] on button "search" at bounding box center [766, 173] width 18 height 18
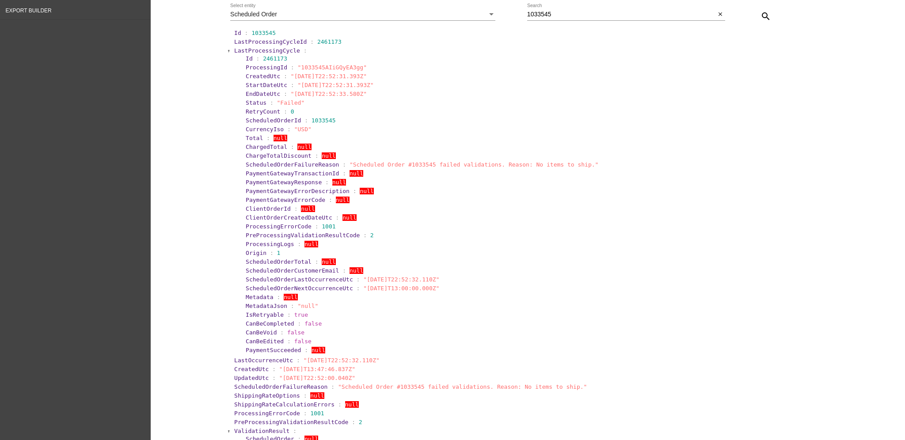
scroll to position [177, 0]
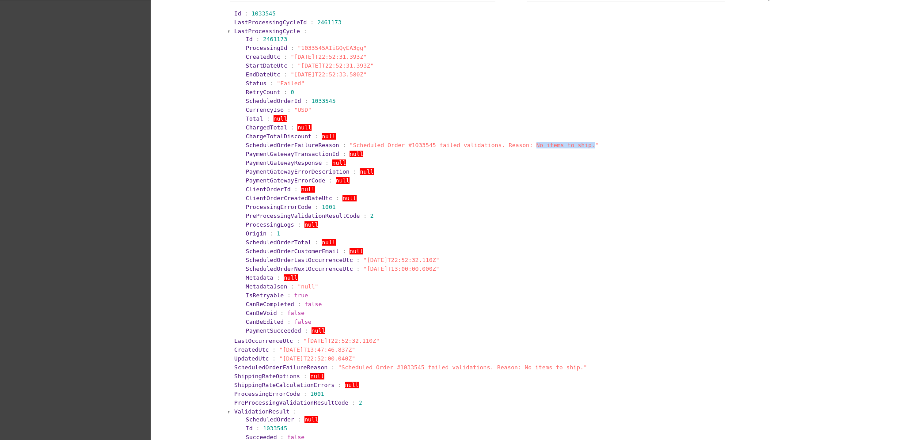
drag, startPoint x: 559, startPoint y: 144, endPoint x: 504, endPoint y: 149, distance: 55.1
click at [504, 149] on section "ScheduledOrderFailureReason : "Scheduled Order #1033545 failed validations. Rea…" at bounding box center [534, 145] width 578 height 8
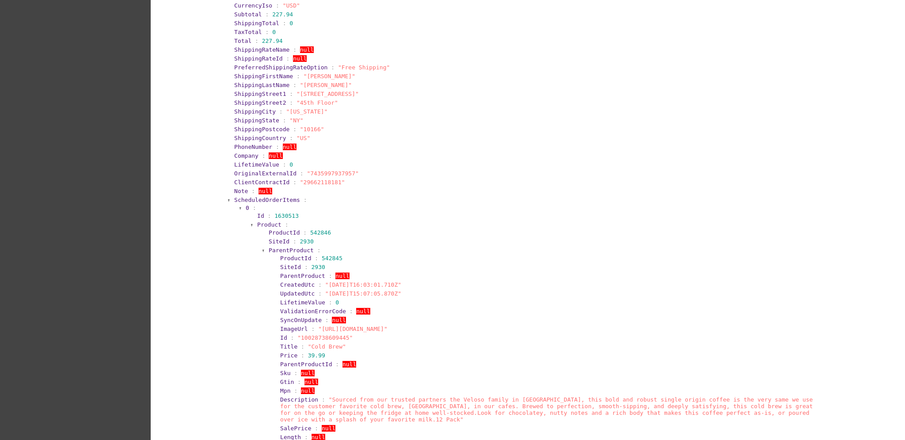
scroll to position [2063, 0]
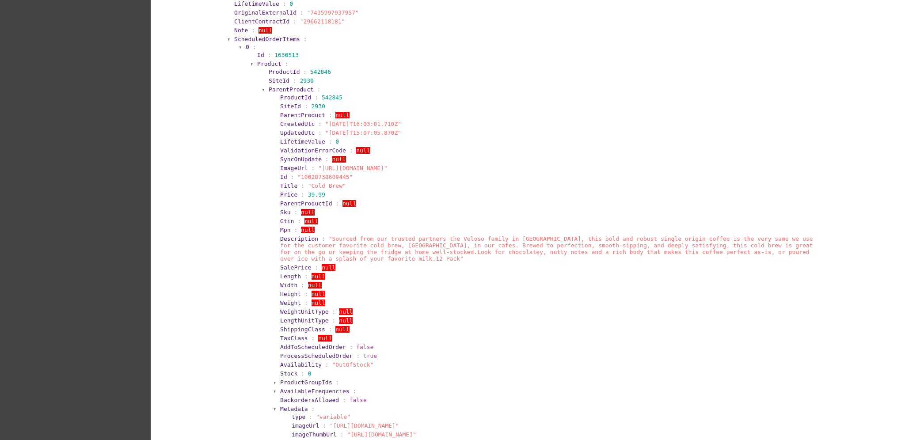
click at [280, 86] on span "ParentProduct" at bounding box center [291, 89] width 45 height 7
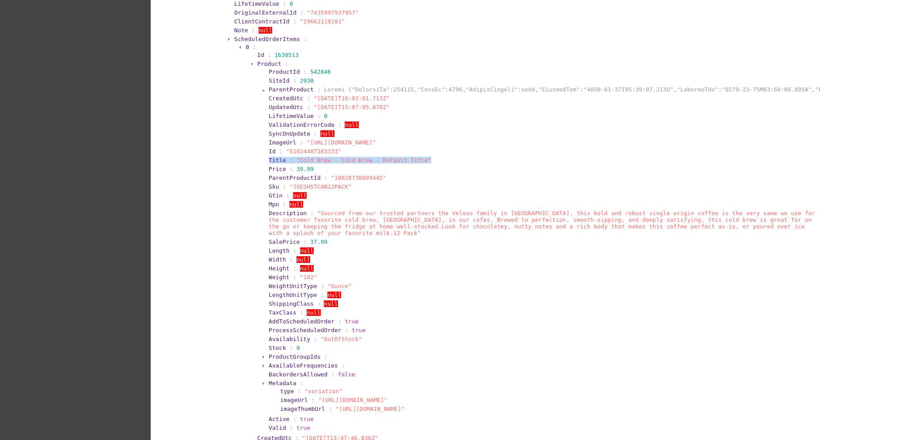
drag, startPoint x: 419, startPoint y: 154, endPoint x: 231, endPoint y: 153, distance: 187.9
click at [233, 153] on section "ScheduledOrderItems : 0 : Id : 1630513 Product : ProductId : 542846 SiteId : 29…" at bounding box center [528, 298] width 591 height 526
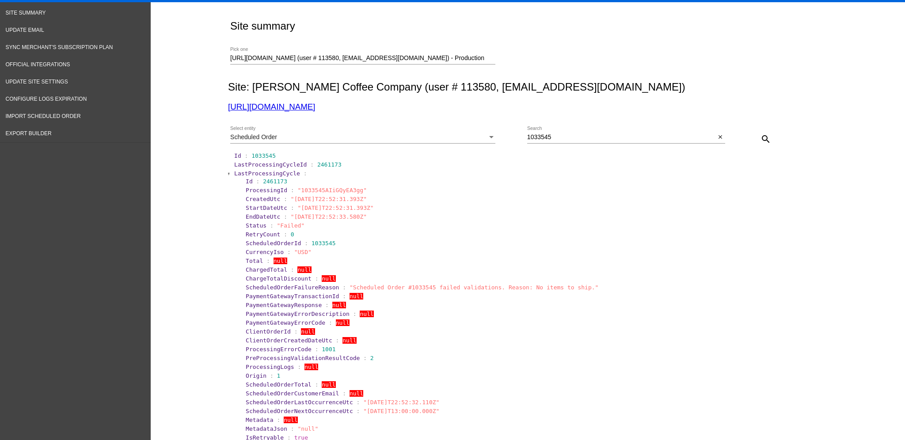
scroll to position [0, 0]
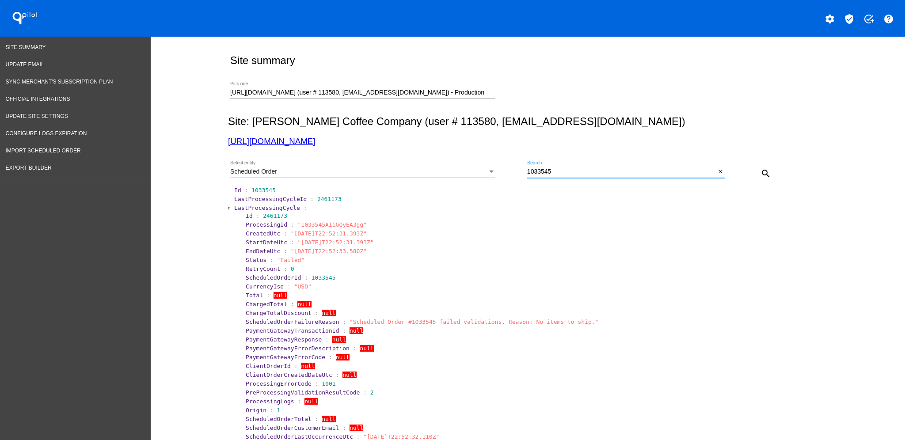
drag, startPoint x: 552, startPoint y: 173, endPoint x: 480, endPoint y: 169, distance: 72.2
click at [478, 170] on div "Scheduled Order Select entity 1033545 Search close search" at bounding box center [526, 170] width 596 height 31
paste input "668"
click at [781, 172] on div "Scheduled Order Select entity 1033668 Search close search" at bounding box center [526, 170] width 596 height 31
click at [751, 173] on div "search" at bounding box center [750, 173] width 50 height 18
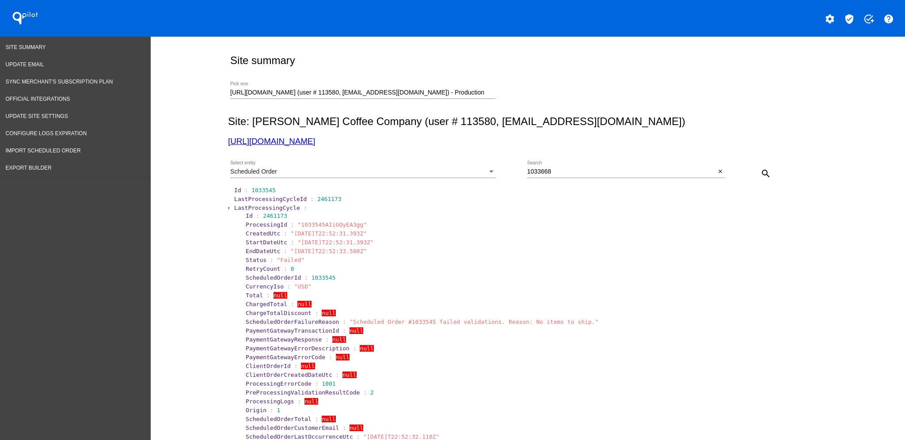
click at [765, 176] on mat-icon "search" at bounding box center [766, 173] width 11 height 11
drag, startPoint x: 337, startPoint y: 320, endPoint x: 555, endPoint y: 326, distance: 218.0
click at [555, 326] on section "ScheduledOrderFailureReason : "Payment method was revoked Gateway response: pay…" at bounding box center [534, 322] width 578 height 8
drag, startPoint x: 563, startPoint y: 172, endPoint x: 458, endPoint y: 172, distance: 104.8
click at [458, 172] on div "Scheduled Order Select entity 1033668 Search close search" at bounding box center [526, 170] width 596 height 31
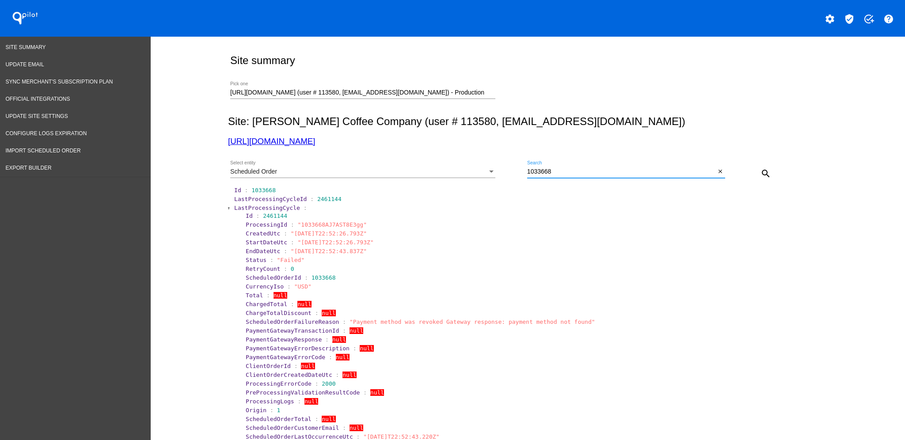
paste input "8957"
click at [765, 171] on button "search" at bounding box center [766, 173] width 18 height 18
drag, startPoint x: 562, startPoint y: 321, endPoint x: 505, endPoint y: 320, distance: 57.5
click at [505, 320] on span ""Scheduled Order #1038957 failed validations. Reason: No payment method."" at bounding box center [476, 322] width 252 height 7
click at [599, 180] on div "1038957 Search close" at bounding box center [626, 173] width 198 height 25
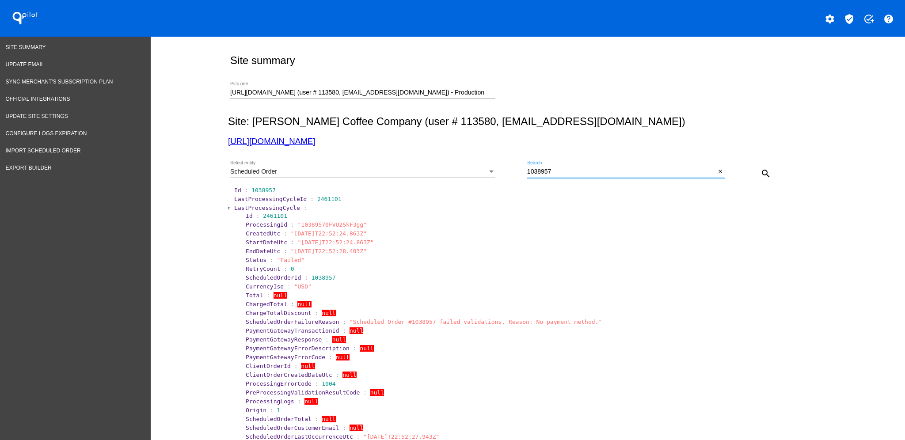
drag, startPoint x: 554, startPoint y: 168, endPoint x: 455, endPoint y: 165, distance: 98.6
click at [455, 165] on div "Scheduled Order Select entity 1038957 Search close search" at bounding box center [526, 170] width 596 height 31
paste input "65"
click at [763, 166] on button "search" at bounding box center [766, 173] width 18 height 18
drag, startPoint x: 562, startPoint y: 322, endPoint x: 505, endPoint y: 320, distance: 57.5
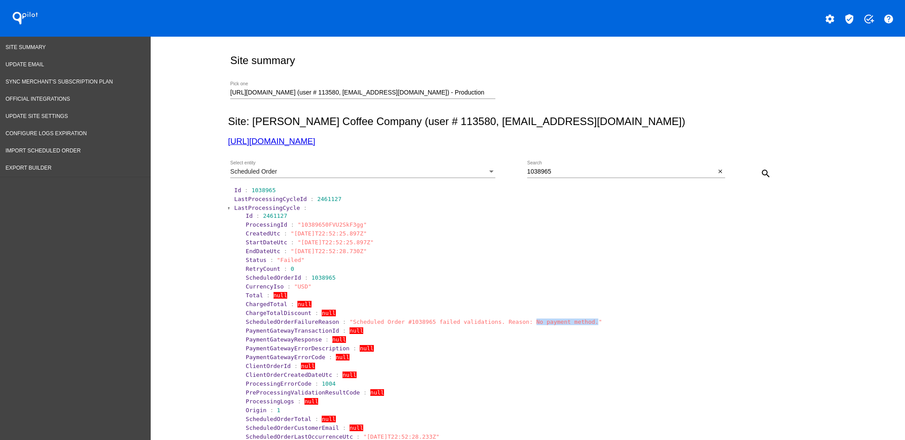
click at [505, 320] on span ""Scheduled Order #1038965 failed validations. Reason: No payment method."" at bounding box center [476, 322] width 252 height 7
click at [266, 208] on span "LastProcessingCycle" at bounding box center [267, 208] width 66 height 7
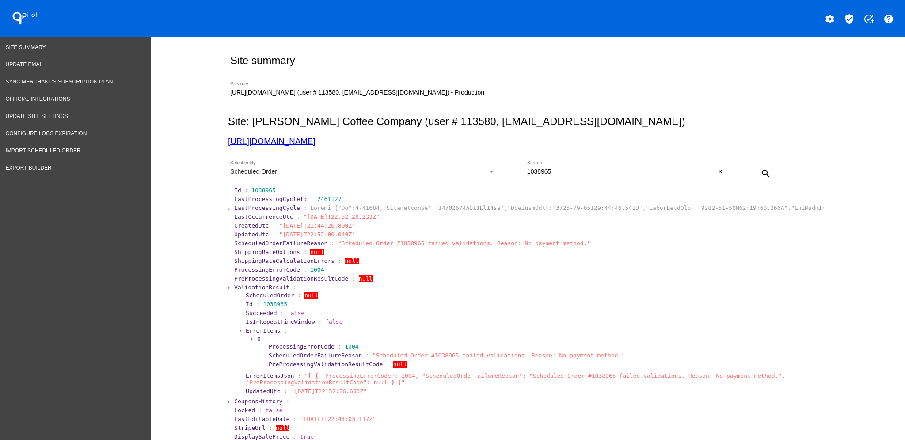
click at [245, 282] on section "PreProcessingValidationResultCode : null" at bounding box center [528, 279] width 591 height 8
drag, startPoint x: 557, startPoint y: 168, endPoint x: 507, endPoint y: 162, distance: 49.9
click at [507, 162] on div "Scheduled Order Select entity 1038965 Search close search" at bounding box center [526, 170] width 596 height 31
paste input "3559"
click at [762, 173] on mat-icon "search" at bounding box center [766, 173] width 11 height 11
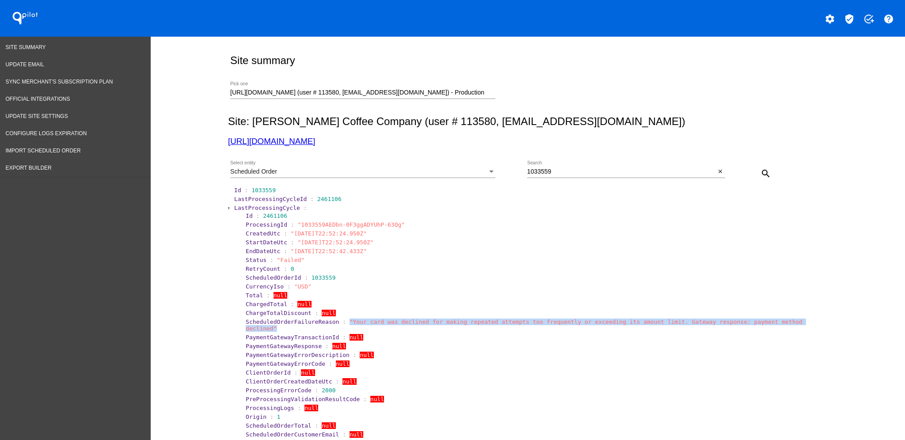
drag, startPoint x: 797, startPoint y: 321, endPoint x: 335, endPoint y: 323, distance: 461.5
click at [335, 323] on section "ScheduledOrderFailureReason : "Your card was declined for making repeated attem…" at bounding box center [534, 325] width 576 height 13
drag, startPoint x: 570, startPoint y: 166, endPoint x: 561, endPoint y: 170, distance: 9.1
click at [561, 169] on div "1033559 Search" at bounding box center [621, 169] width 189 height 17
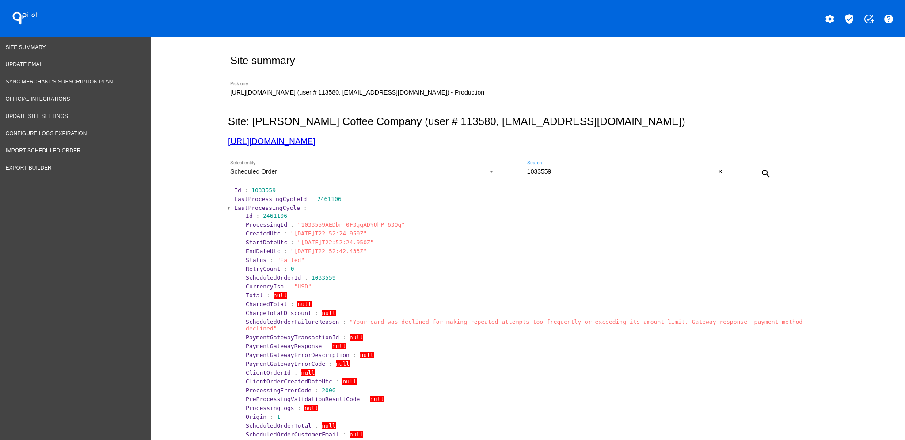
drag, startPoint x: 561, startPoint y: 170, endPoint x: 523, endPoint y: 169, distance: 38.9
click at [508, 170] on div "Scheduled Order Select entity 1033559 Search close search" at bounding box center [526, 170] width 596 height 31
paste input "40863"
type input "1040863"
click at [763, 178] on mat-icon "search" at bounding box center [766, 173] width 11 height 11
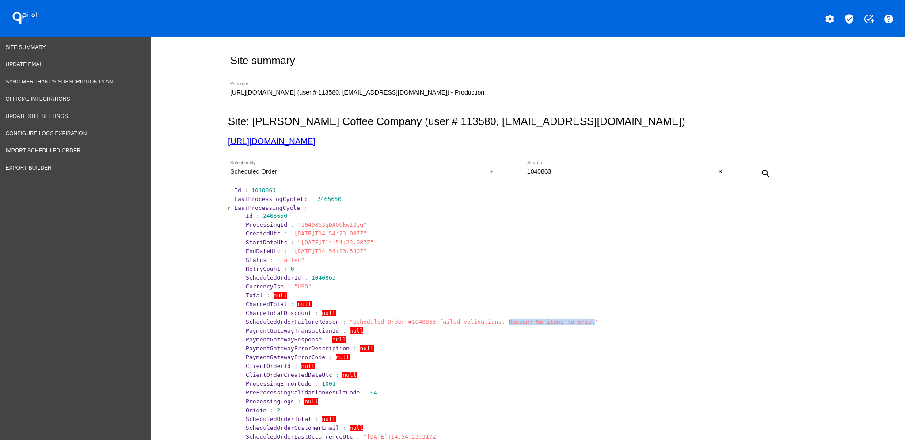
drag, startPoint x: 561, startPoint y: 324, endPoint x: 484, endPoint y: 322, distance: 76.5
click at [480, 323] on span ""Scheduled Order #1040863 failed validations. Reason: No items to ship."" at bounding box center [474, 322] width 249 height 7
click at [251, 206] on span "LastProcessingCycle" at bounding box center [267, 208] width 66 height 7
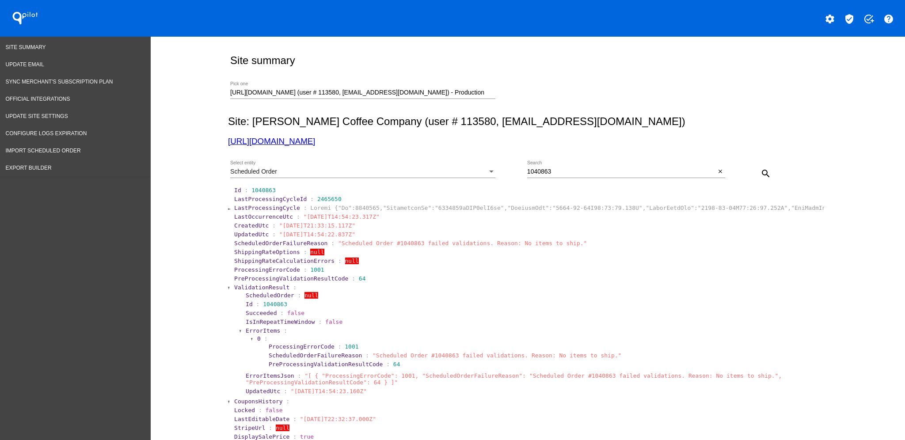
click at [241, 290] on span "ValidationResult" at bounding box center [261, 287] width 55 height 7
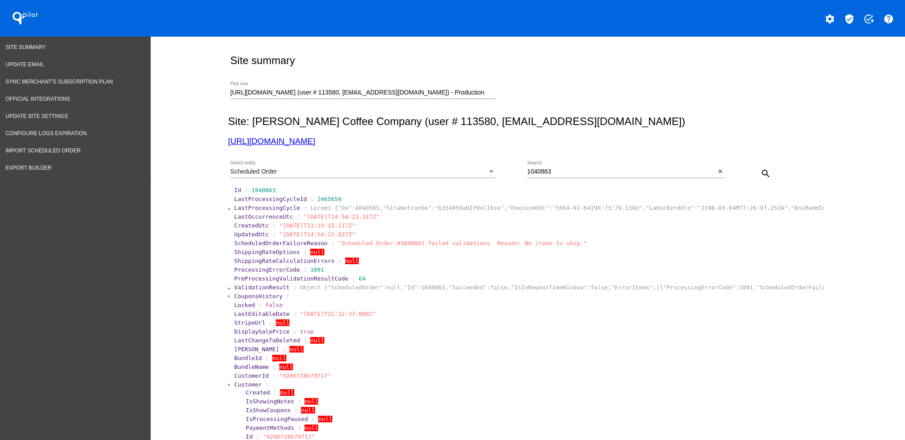
click at [239, 386] on span "Customer" at bounding box center [248, 384] width 28 height 7
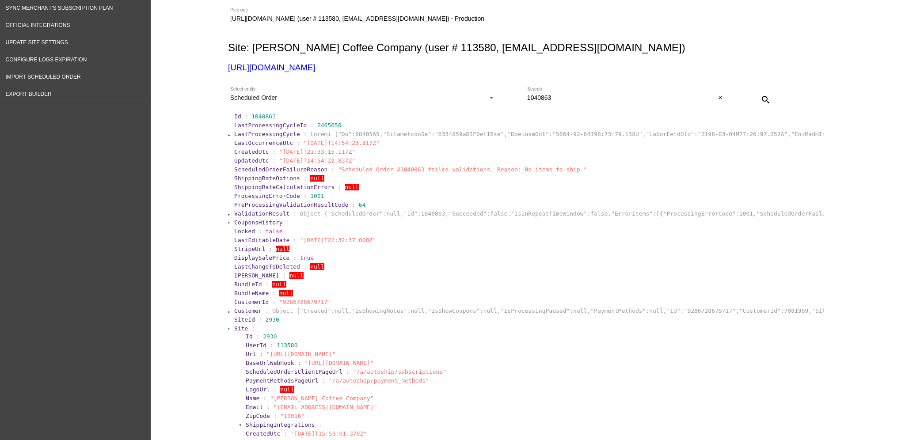
scroll to position [294, 0]
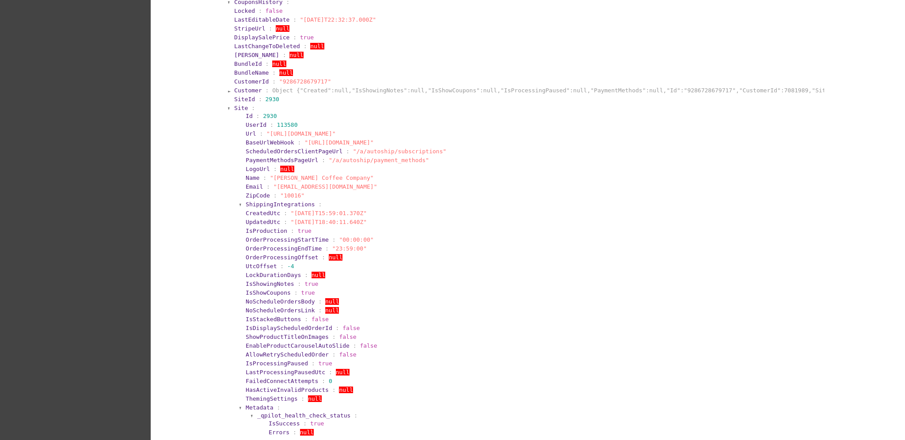
click at [236, 106] on span "Site" at bounding box center [241, 108] width 14 height 7
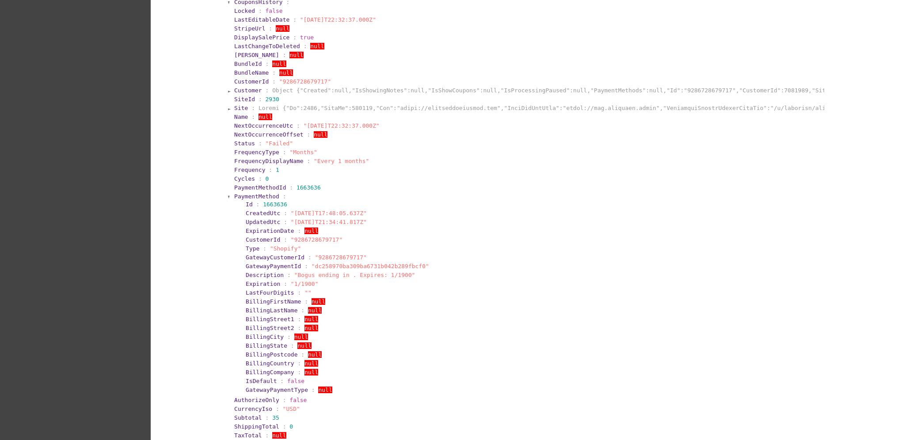
click at [234, 194] on span "PaymentMethod" at bounding box center [256, 196] width 45 height 7
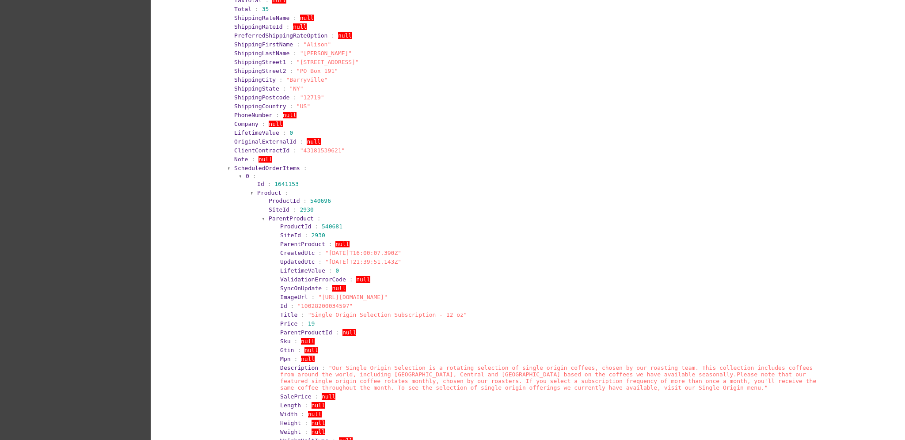
scroll to position [648, 0]
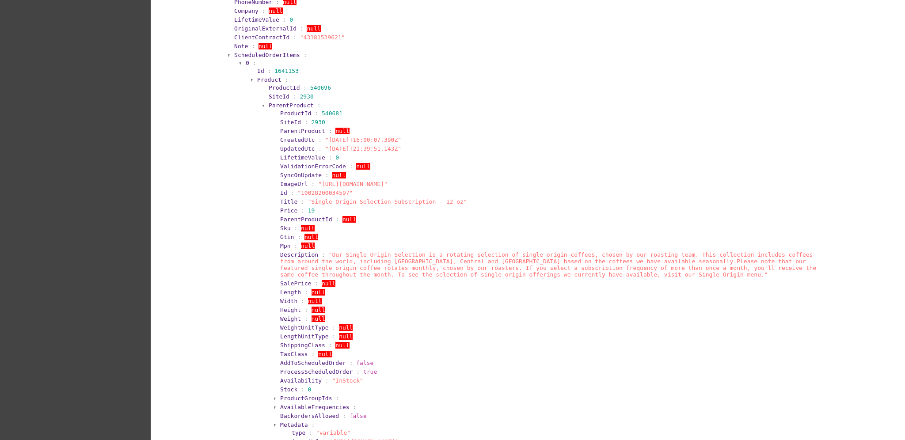
click at [278, 107] on span "ParentProduct" at bounding box center [291, 105] width 45 height 7
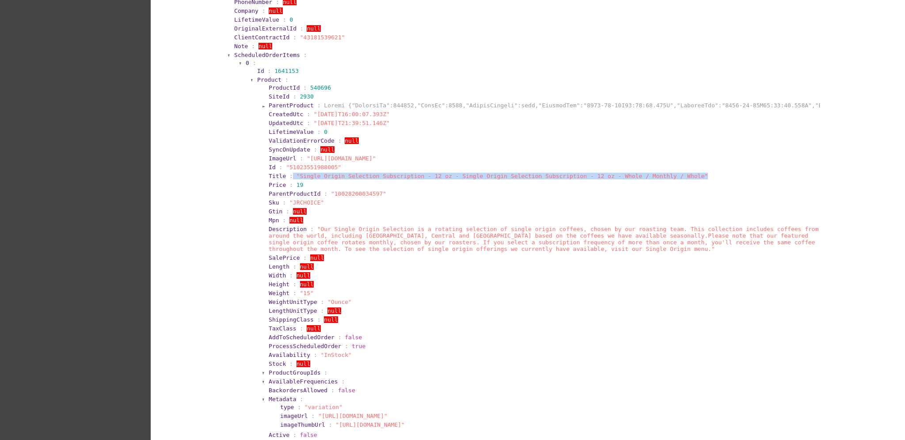
drag, startPoint x: 673, startPoint y: 175, endPoint x: 287, endPoint y: 176, distance: 386.4
click at [287, 176] on section "Title : "Single Origin Selection Subscription - 12 oz - Single Origin Selection…" at bounding box center [544, 176] width 550 height 7
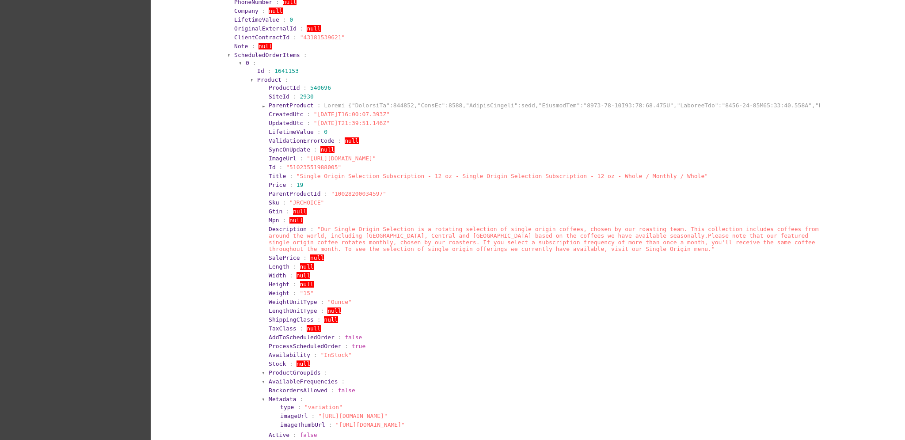
click at [262, 78] on span "Product" at bounding box center [269, 79] width 24 height 7
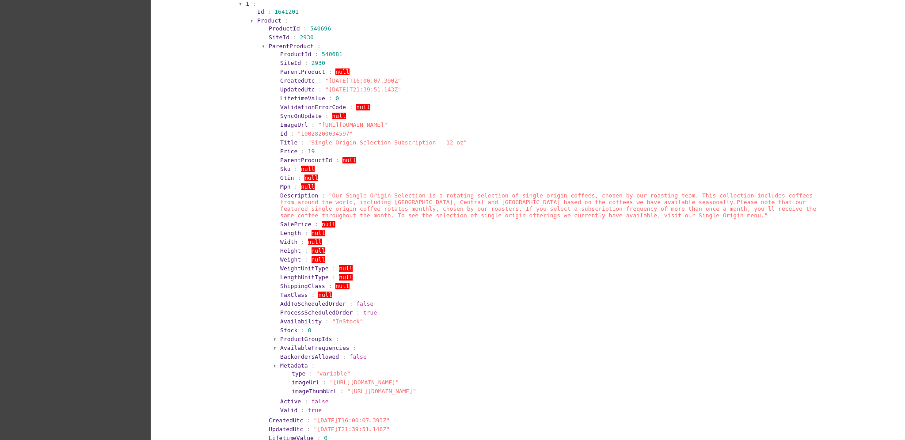
scroll to position [825, 0]
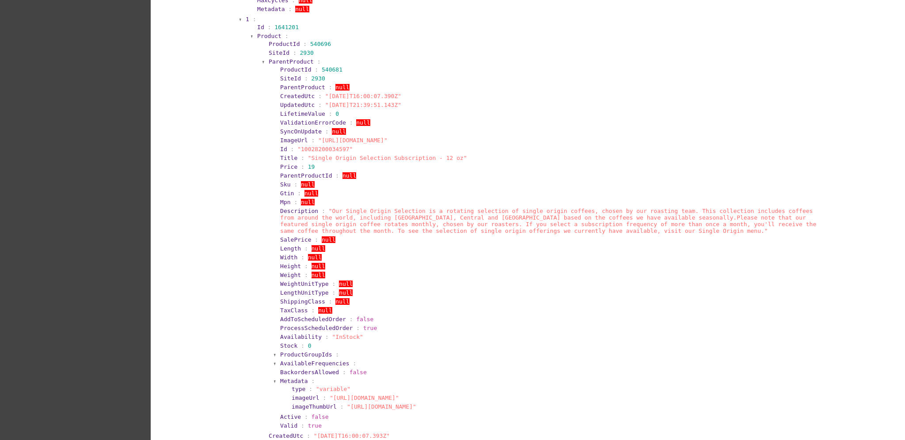
click at [288, 65] on section "ProductId : 540681 SiteId : 2930 ParentProduct : null CreatedUtc : "[DATE]T16:0…" at bounding box center [546, 248] width 545 height 366
click at [292, 59] on span "ParentProduct" at bounding box center [291, 61] width 45 height 7
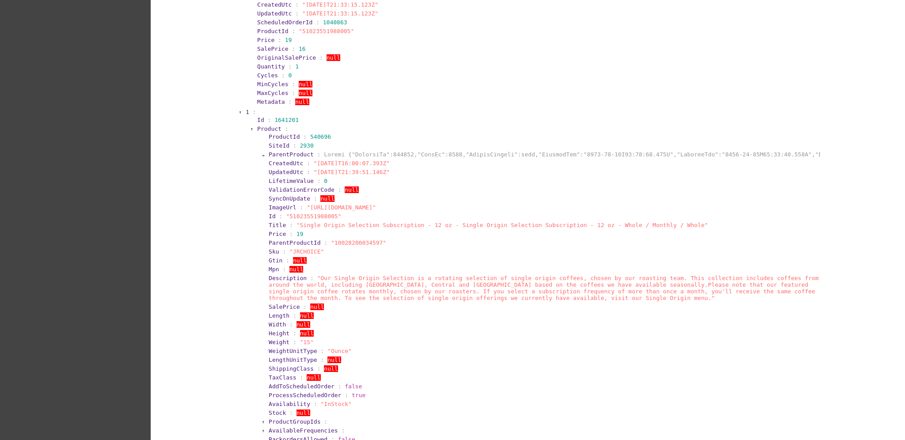
scroll to position [648, 0]
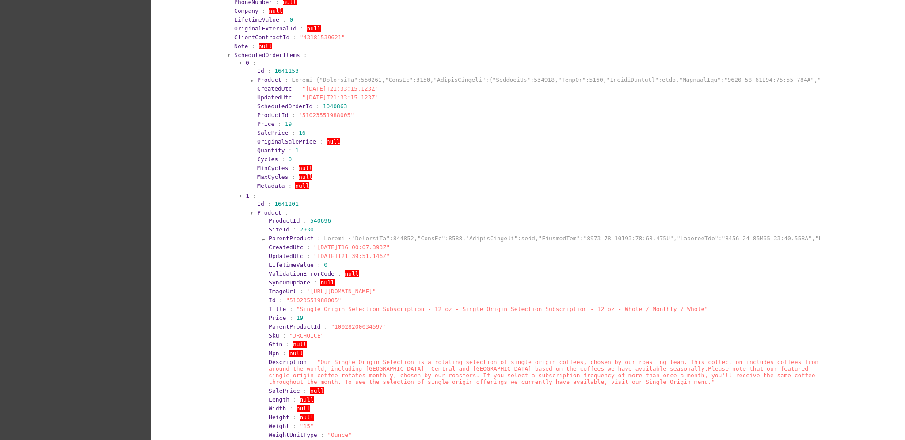
click at [269, 76] on span "Product" at bounding box center [269, 79] width 24 height 7
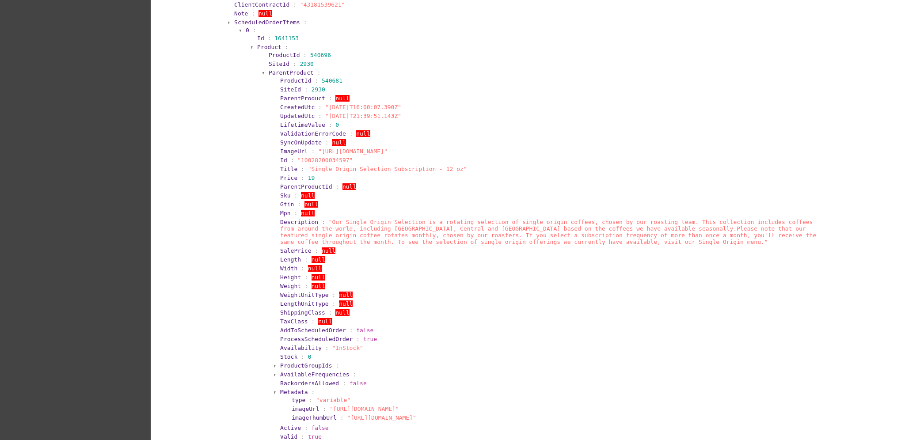
scroll to position [707, 0]
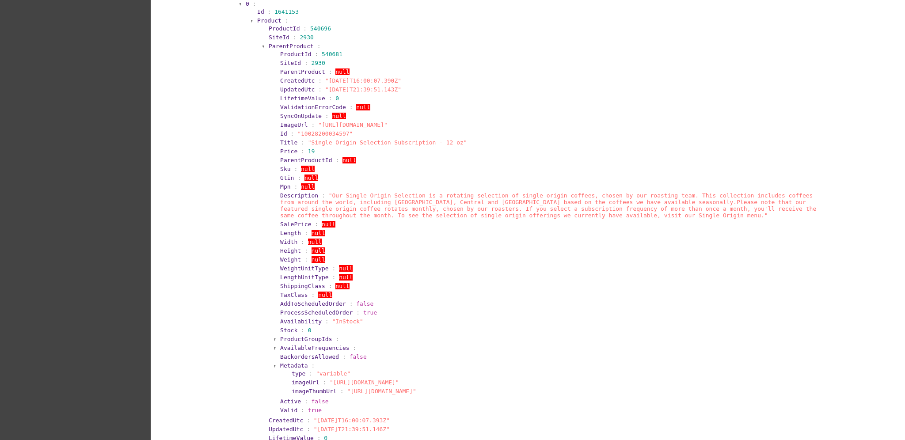
click at [286, 43] on span "ParentProduct" at bounding box center [291, 46] width 45 height 7
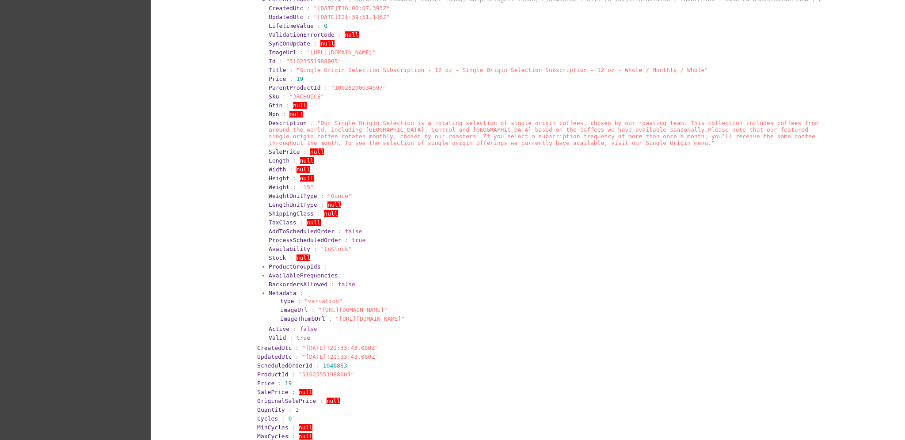
scroll to position [1238, 0]
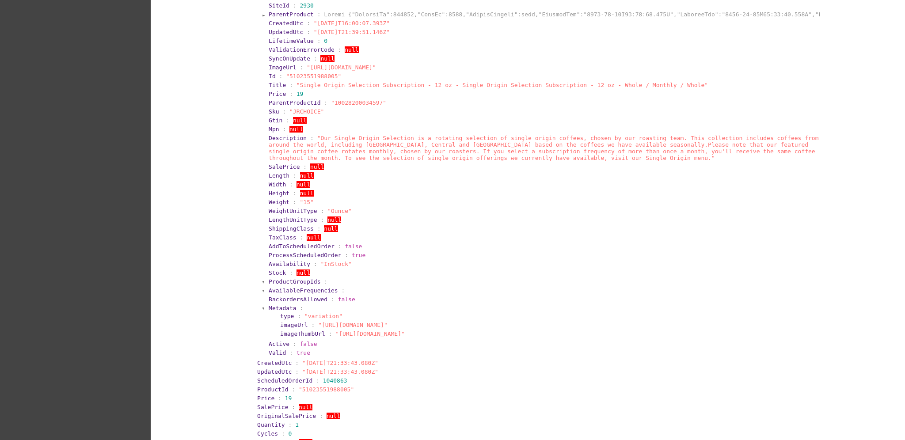
click at [567, 290] on section "AvailableFrequencies :" at bounding box center [544, 290] width 550 height 7
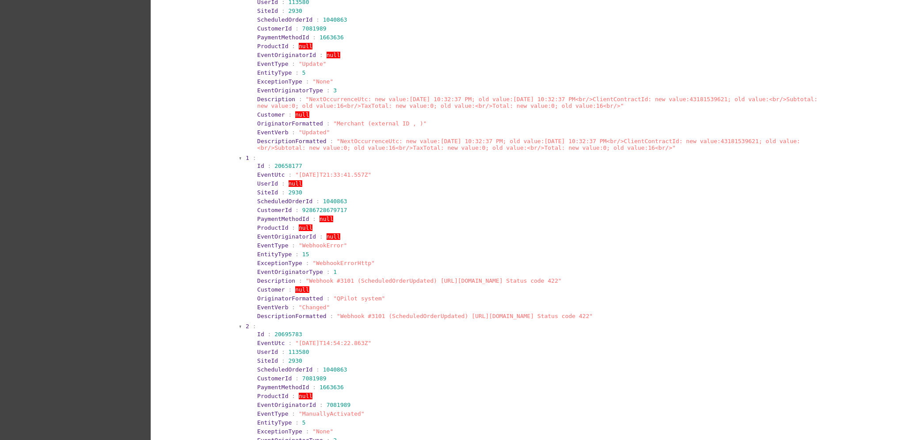
scroll to position [2988, 0]
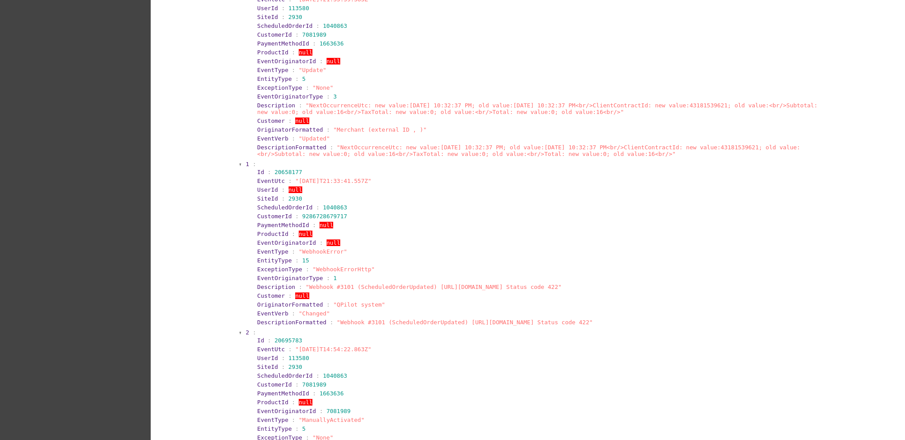
drag, startPoint x: 596, startPoint y: 312, endPoint x: 435, endPoint y: 212, distance: 190.0
click at [431, 212] on section "CustomerId : 9286728679717" at bounding box center [538, 216] width 565 height 8
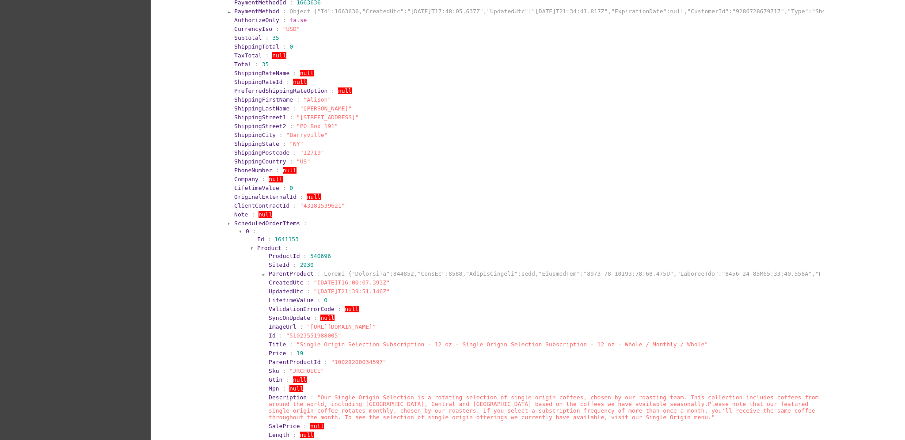
scroll to position [584, 0]
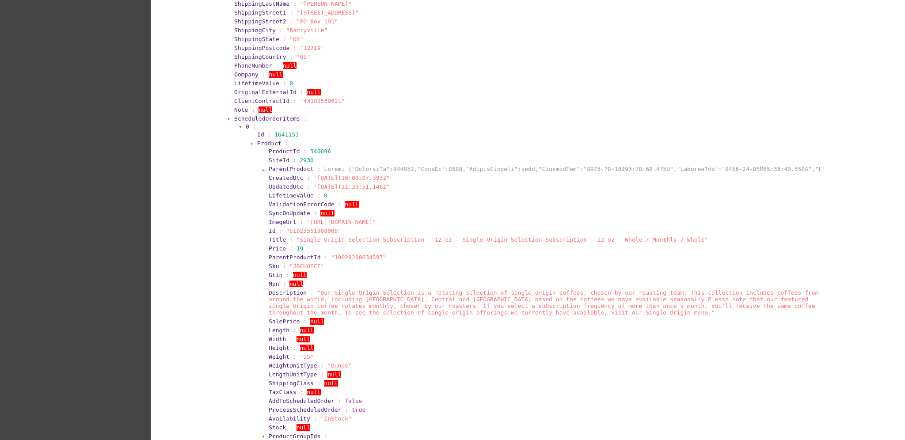
click at [258, 141] on span "Product" at bounding box center [269, 143] width 24 height 7
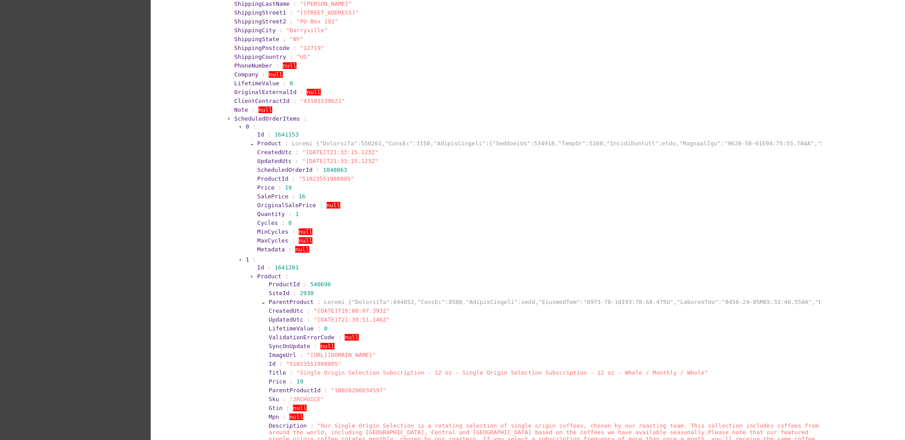
click at [264, 276] on span "Product" at bounding box center [269, 276] width 24 height 7
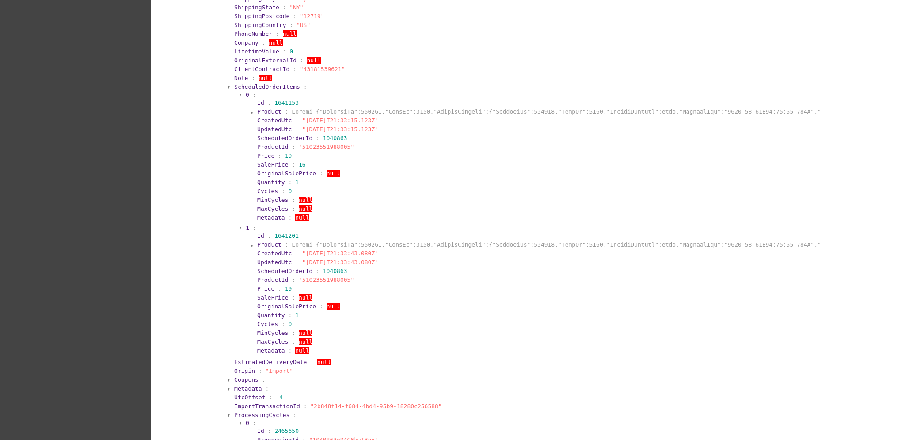
scroll to position [644, 0]
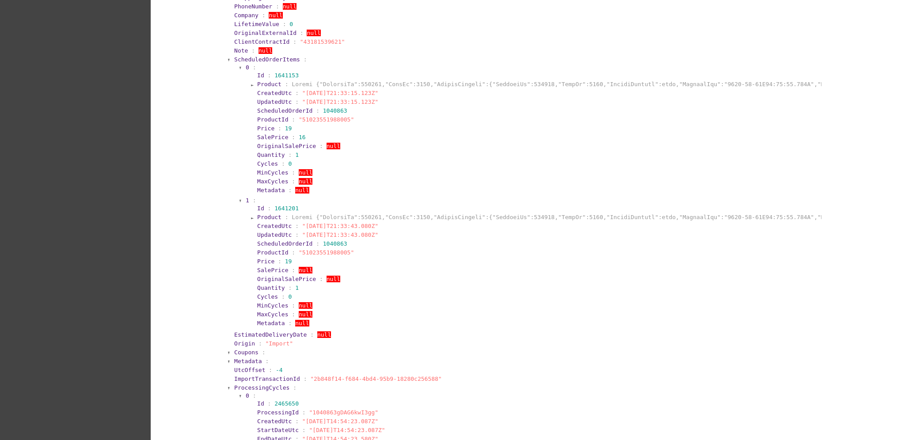
click at [267, 81] on span "Product" at bounding box center [269, 84] width 24 height 7
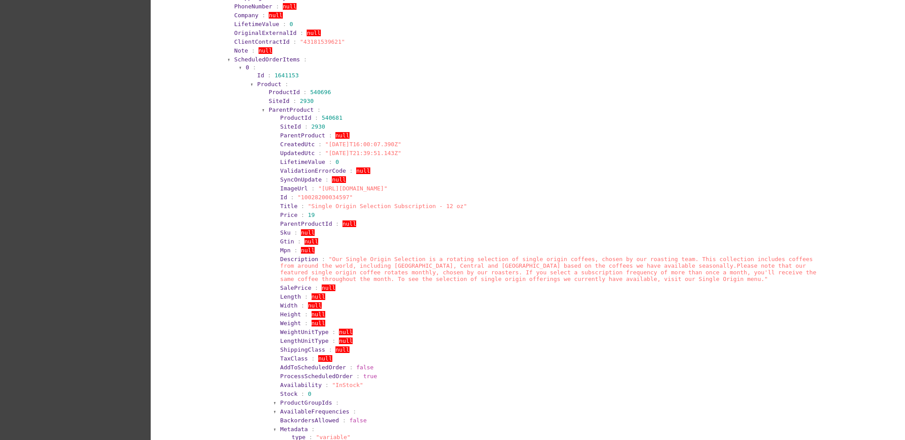
click at [270, 107] on span "ParentProduct" at bounding box center [291, 110] width 45 height 7
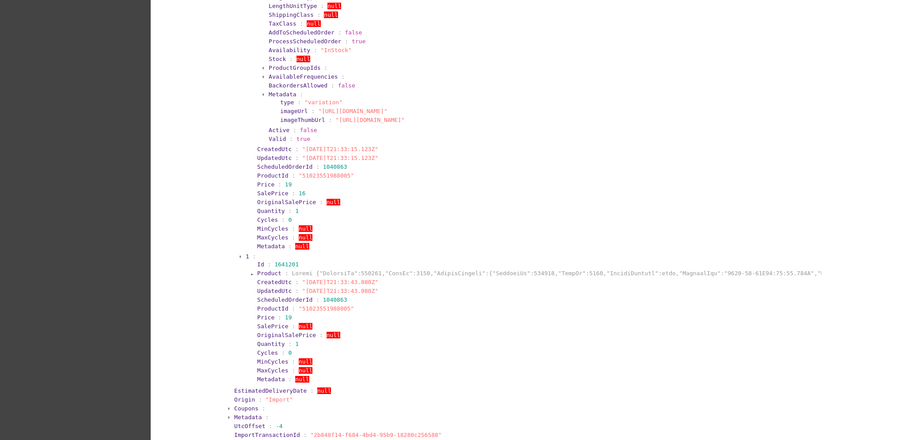
scroll to position [1056, 0]
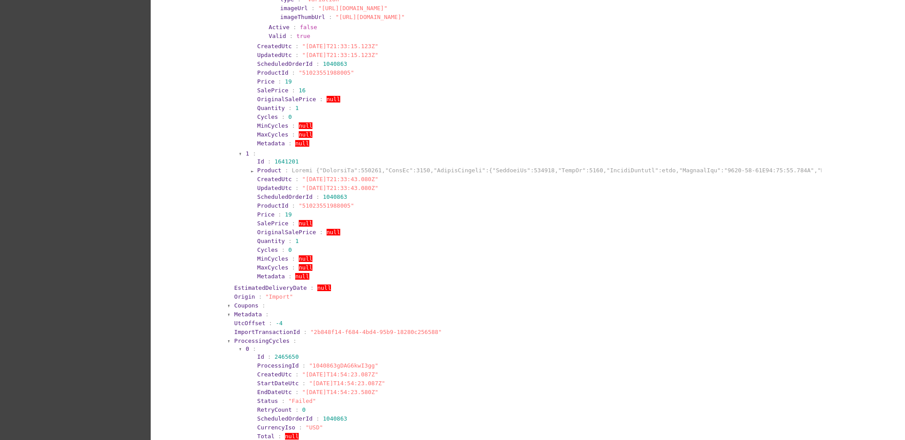
click at [257, 167] on span "Product" at bounding box center [269, 170] width 24 height 7
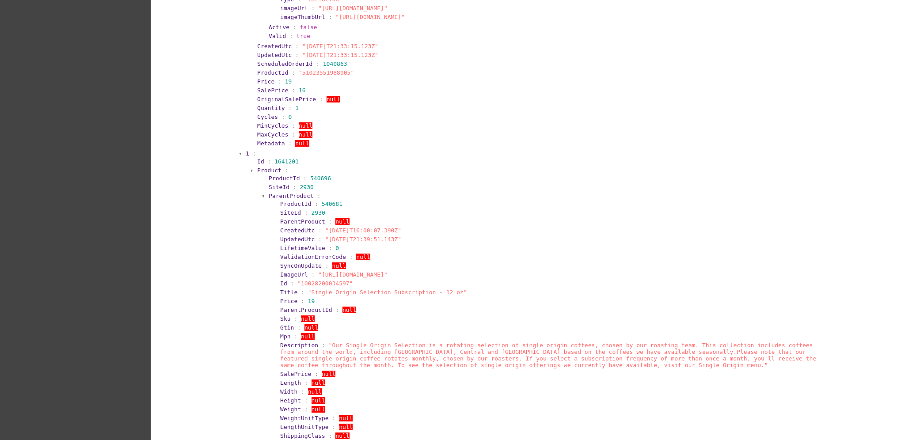
click at [280, 193] on span "ParentProduct" at bounding box center [291, 196] width 45 height 7
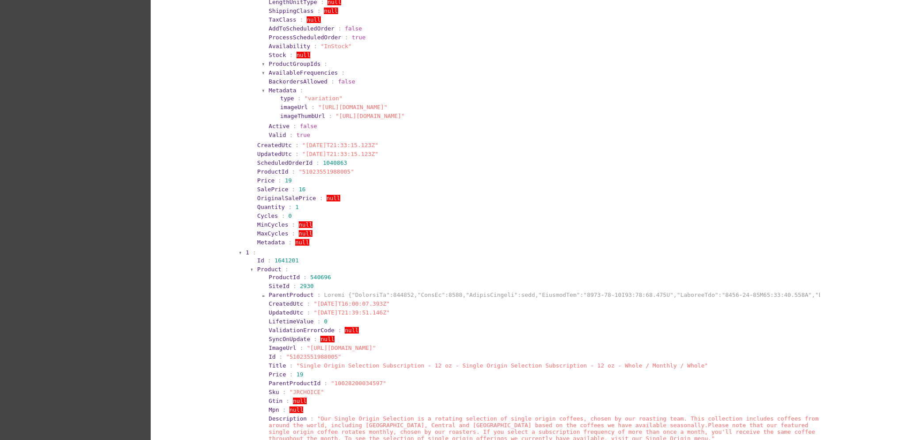
scroll to position [938, 0]
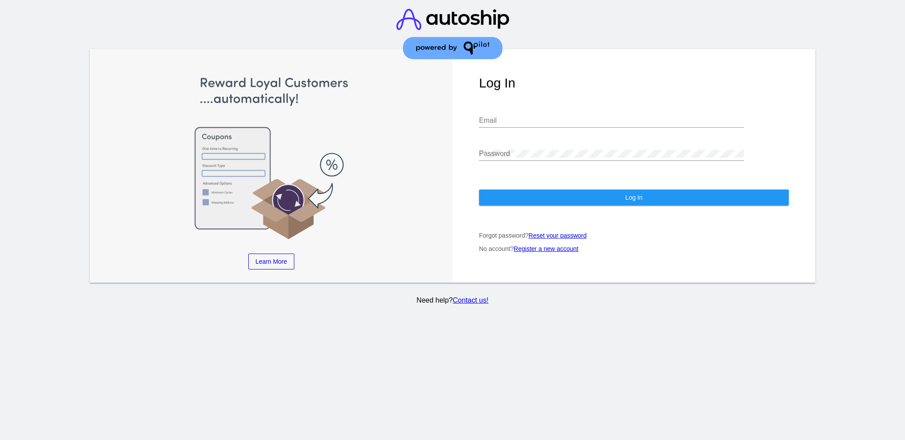
type input "[EMAIL_ADDRESS][DOMAIN_NAME]"
click at [648, 190] on button "Log In" at bounding box center [634, 198] width 310 height 16
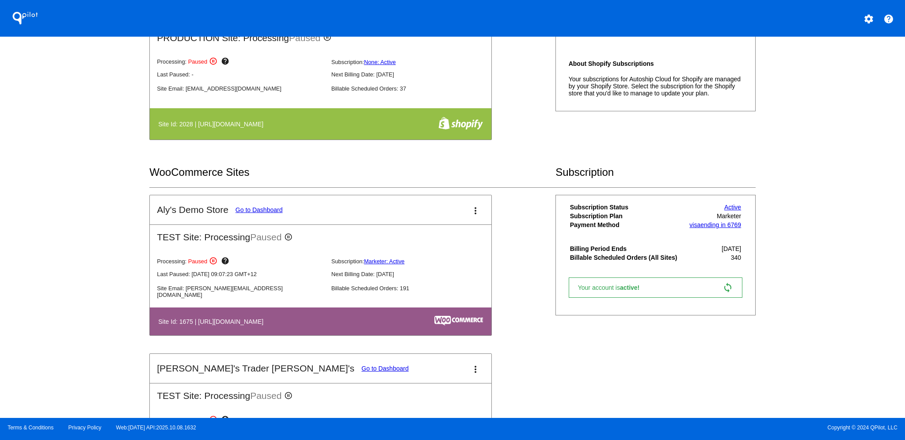
scroll to position [294, 0]
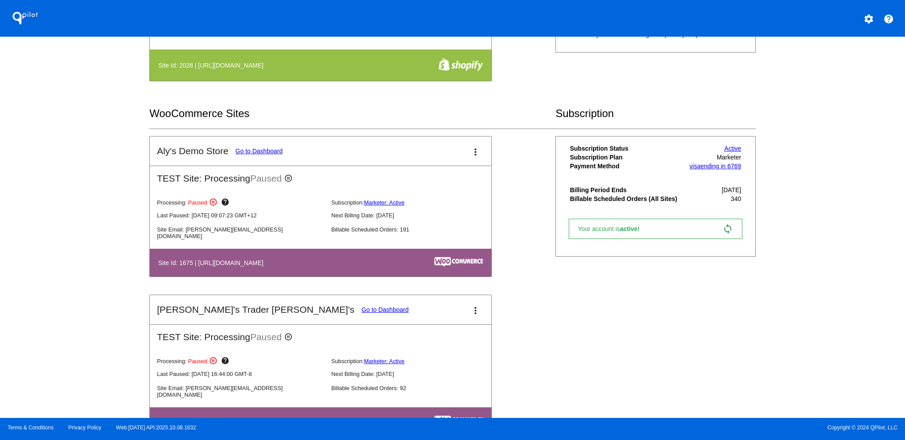
click at [265, 305] on mat-card-title "Aly's Trader Joey's Go to Dashboard" at bounding box center [283, 310] width 252 height 11
click at [267, 299] on mat-card-header "Aly's Trader Joey's Go to Dashboard more_vert" at bounding box center [321, 309] width 342 height 29
click at [362, 306] on link "Go to Dashboard" at bounding box center [385, 309] width 47 height 7
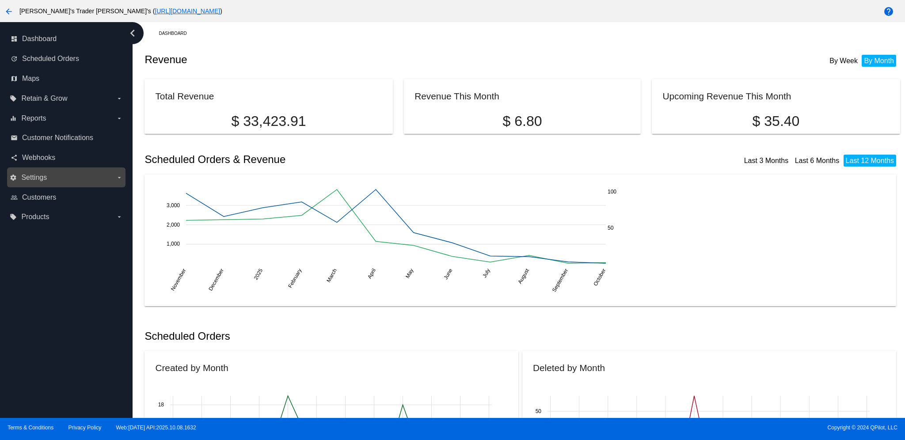
click at [53, 180] on label "settings Settings arrow_drop_down" at bounding box center [66, 178] width 113 height 14
click at [0, 0] on input "settings Settings arrow_drop_down" at bounding box center [0, 0] width 0 height 0
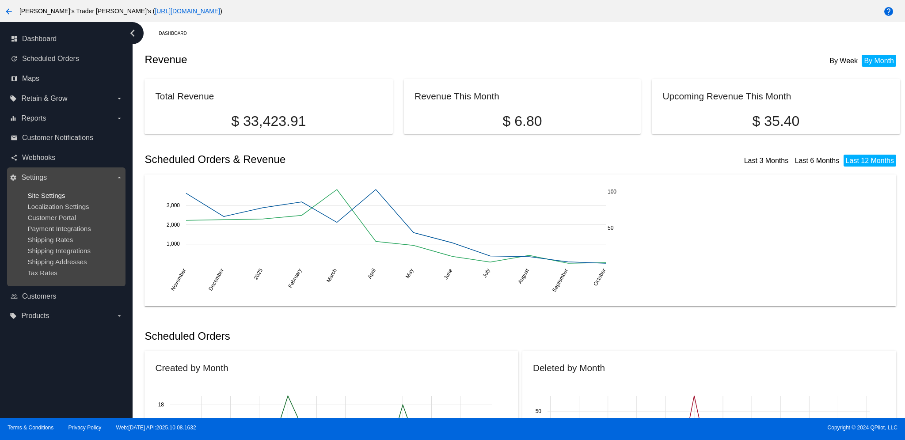
click at [59, 194] on span "Site Settings" at bounding box center [46, 196] width 38 height 8
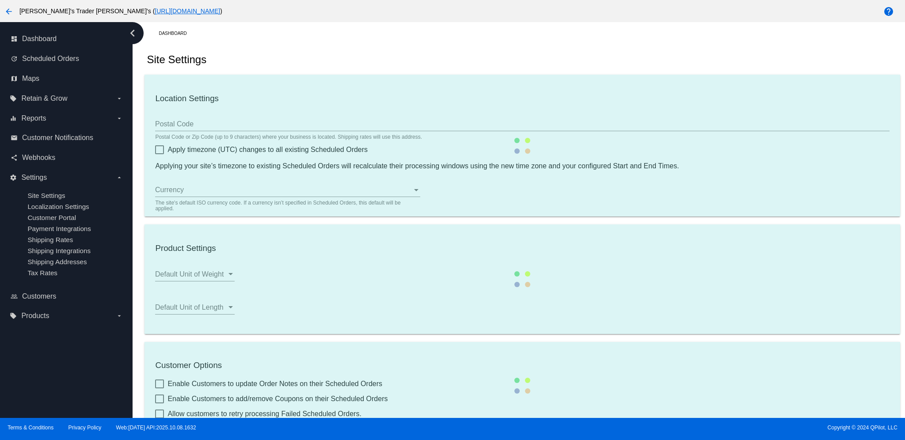
checkbox input "true"
type input "12:01"
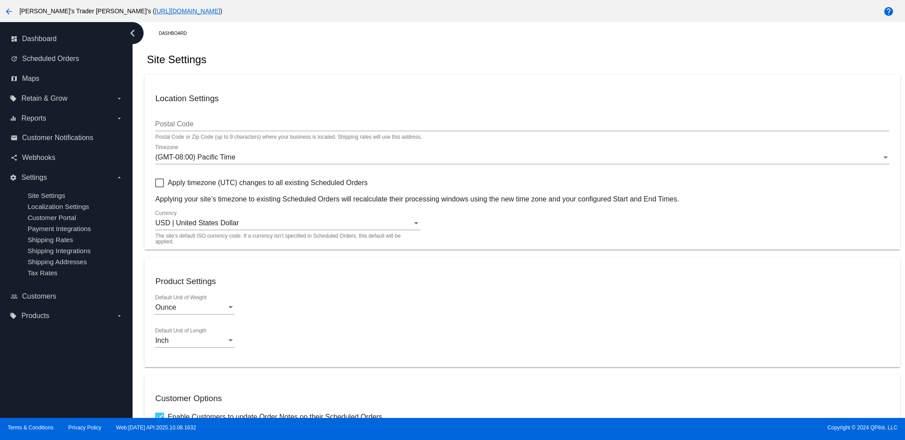
click at [139, 38] on icon "chevron_left" at bounding box center [133, 33] width 14 height 14
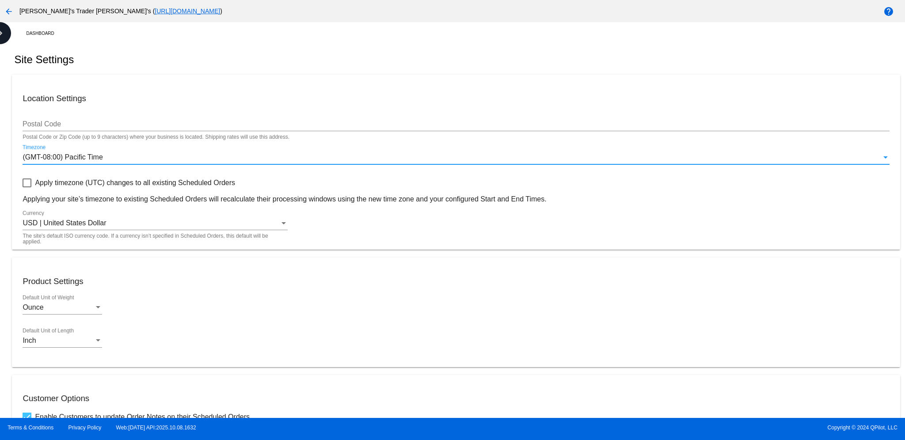
click at [131, 156] on div "(GMT-08:00) Pacific Time" at bounding box center [452, 157] width 859 height 8
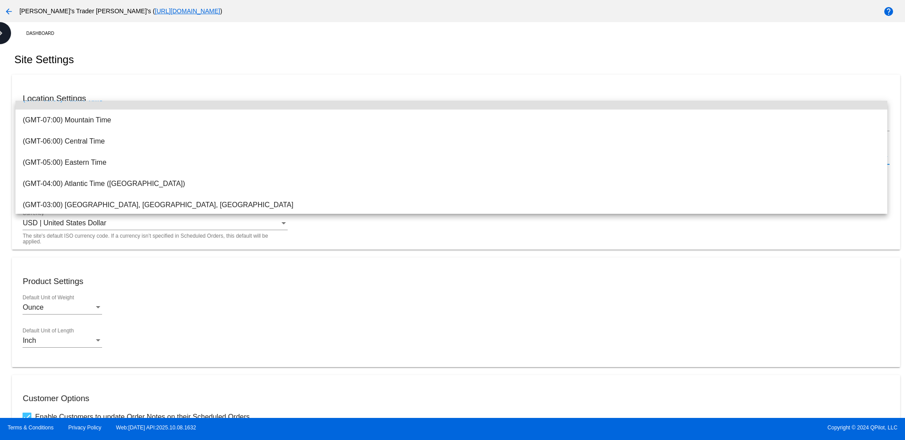
scroll to position [98, 0]
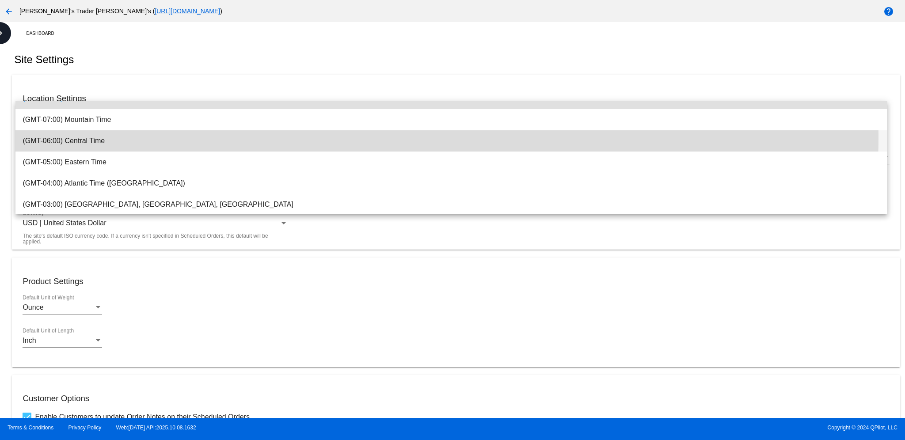
click at [202, 137] on span "(GMT-06:00) Central Time" at bounding box center [452, 140] width 858 height 21
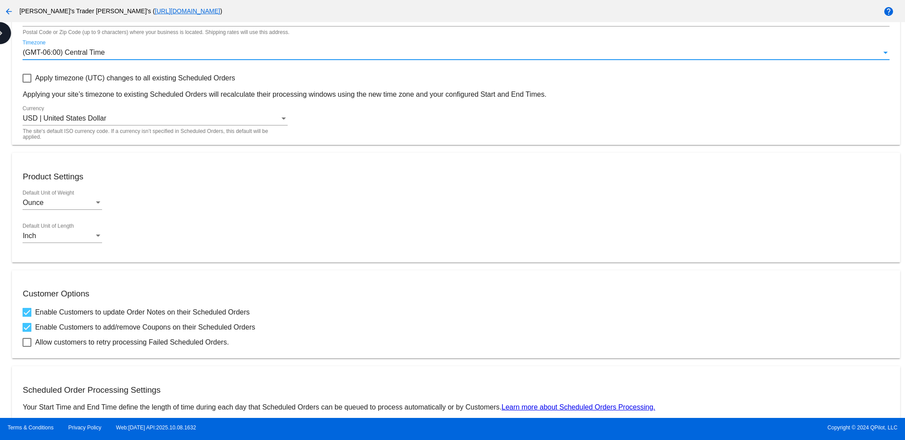
scroll to position [216, 0]
